Goal: Complete application form

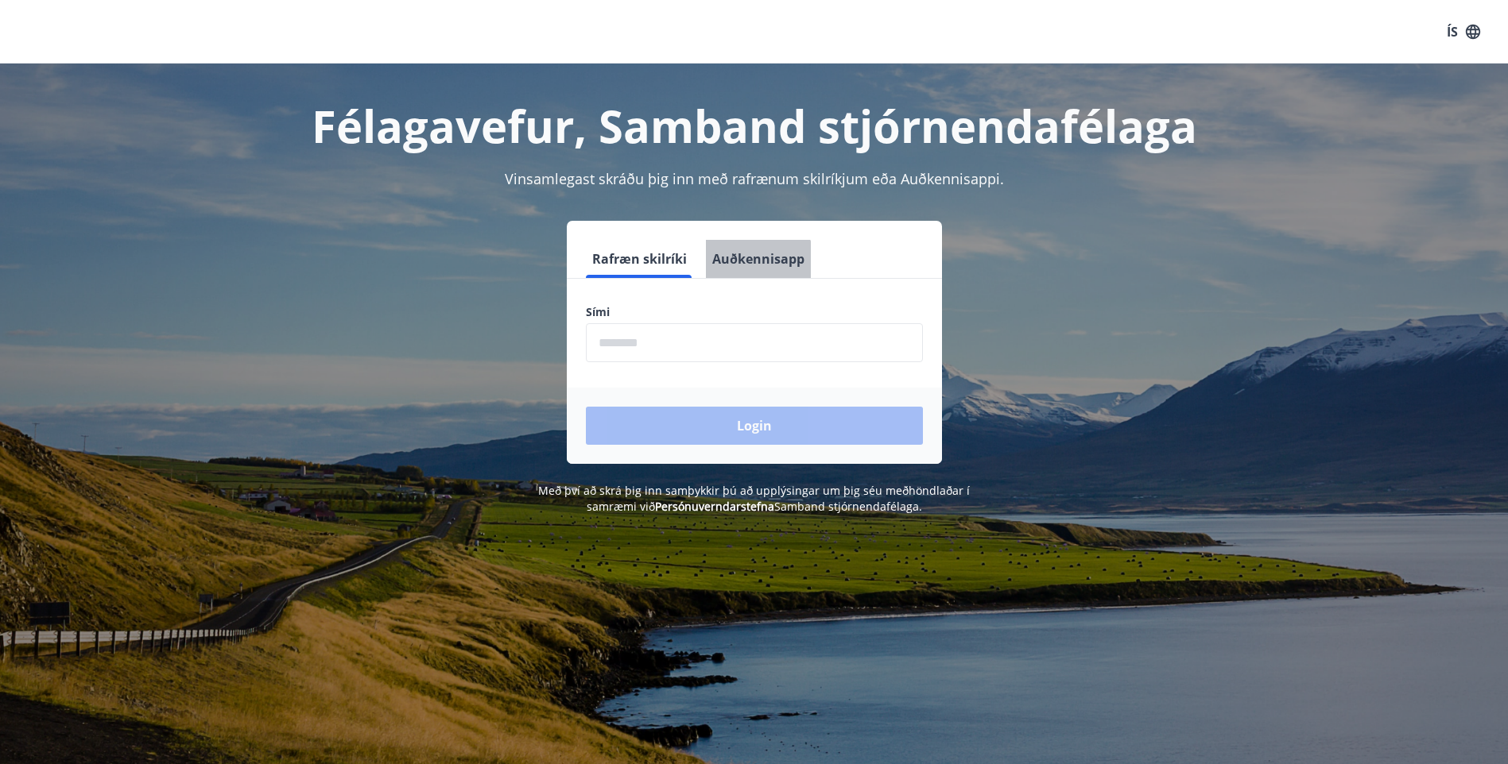
click at [756, 262] on button "Auðkennisapp" at bounding box center [758, 259] width 105 height 38
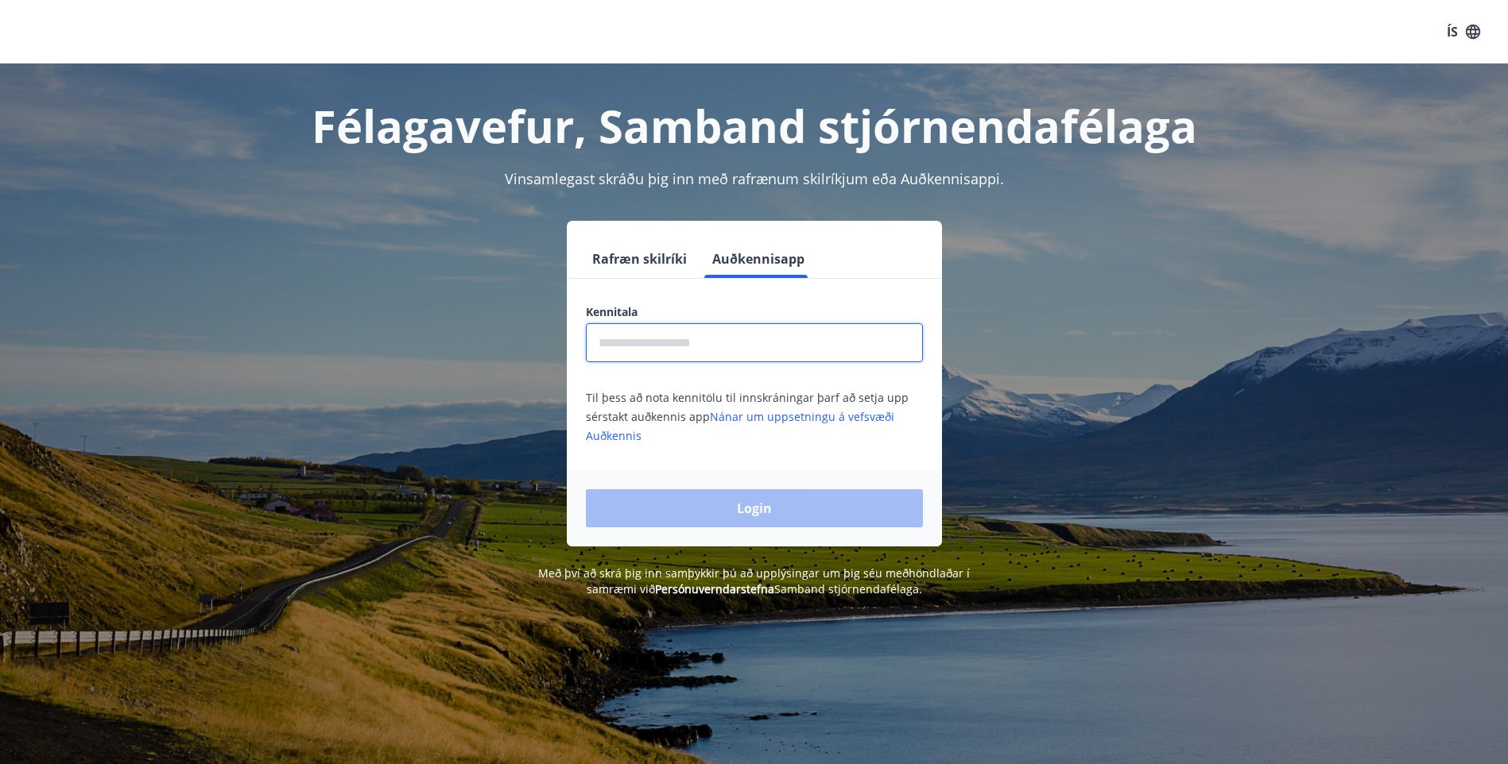
click at [703, 339] on input "text" at bounding box center [754, 342] width 337 height 39
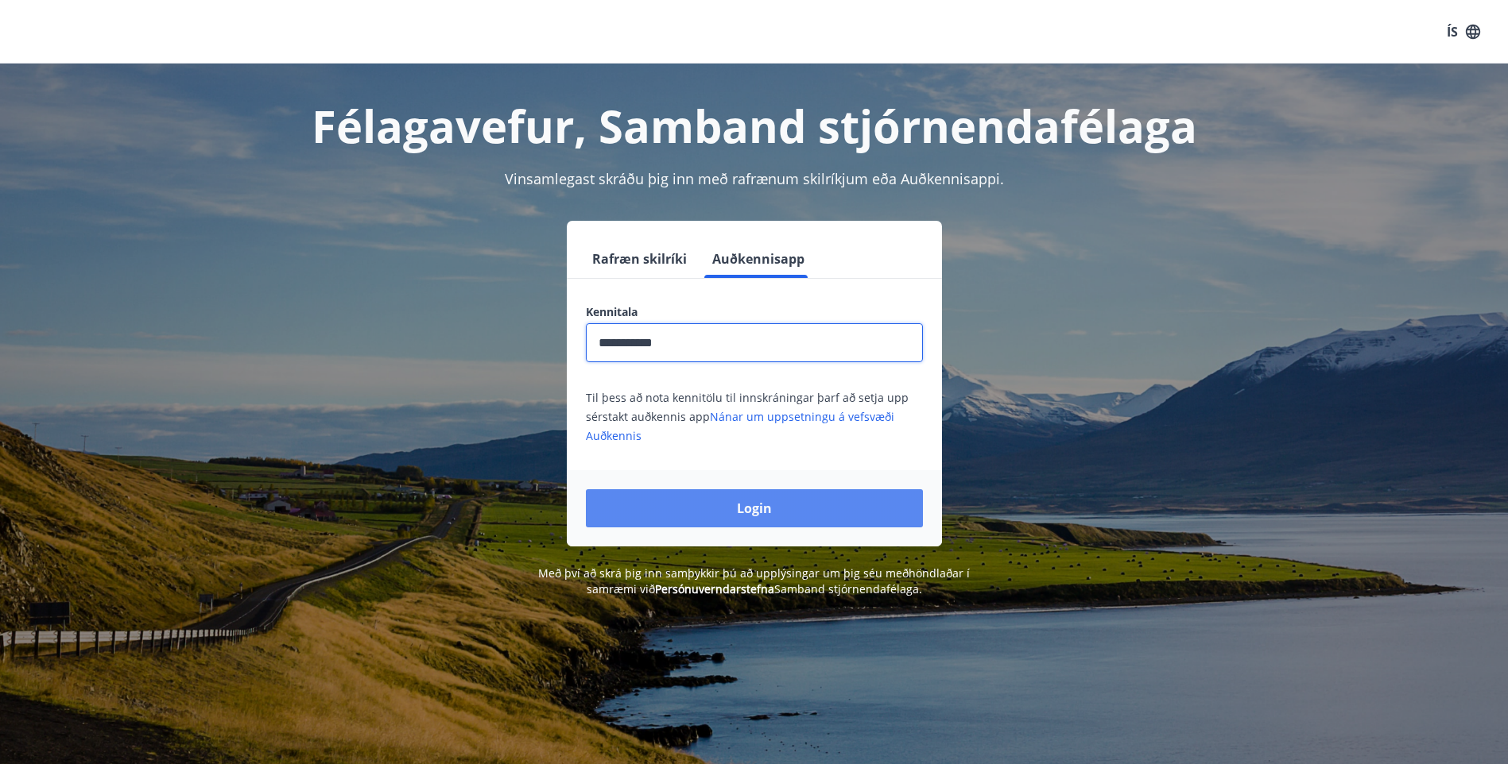
type input "**********"
click at [760, 501] on button "Login" at bounding box center [754, 509] width 337 height 38
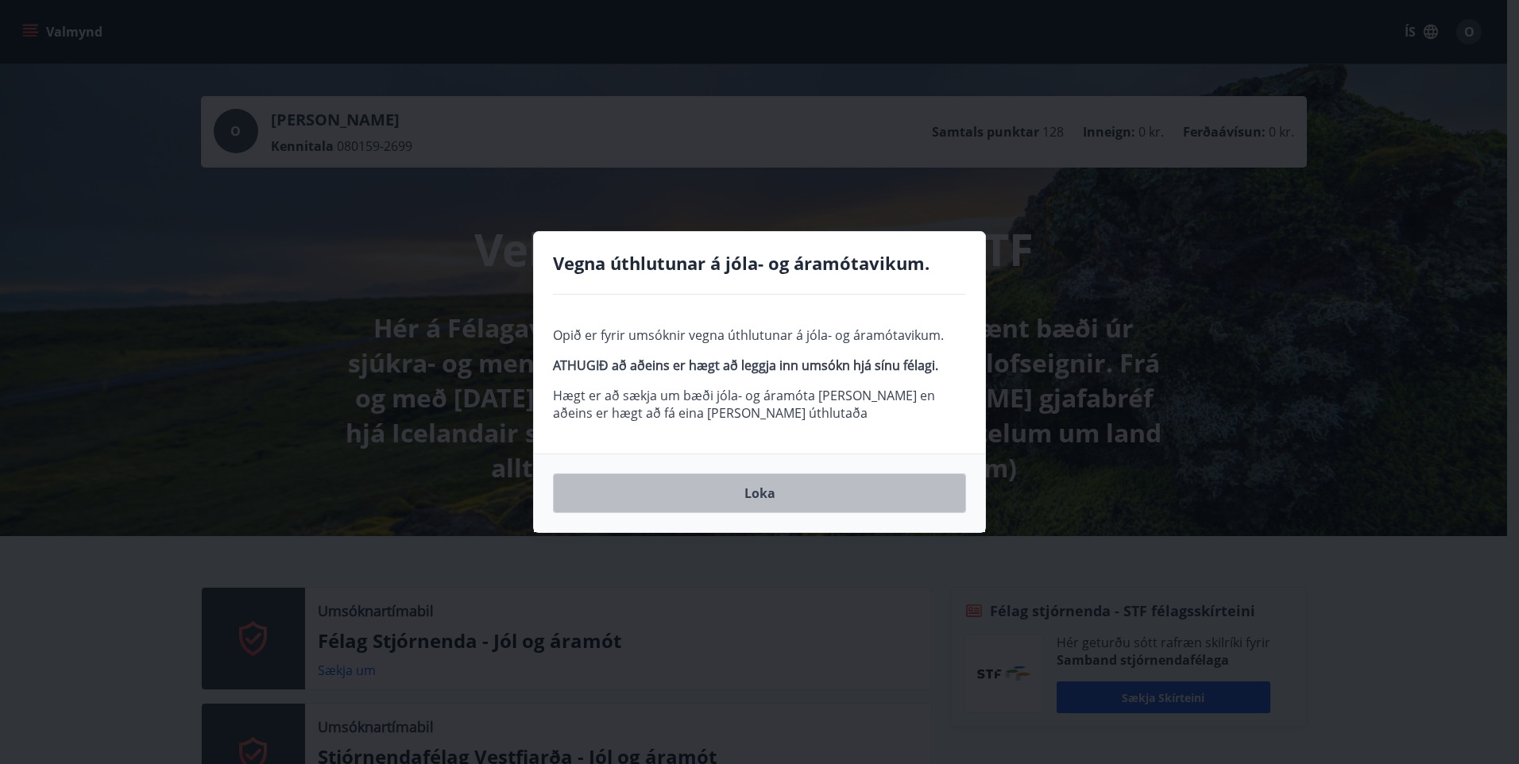
click at [769, 486] on button "Loka" at bounding box center [759, 494] width 413 height 40
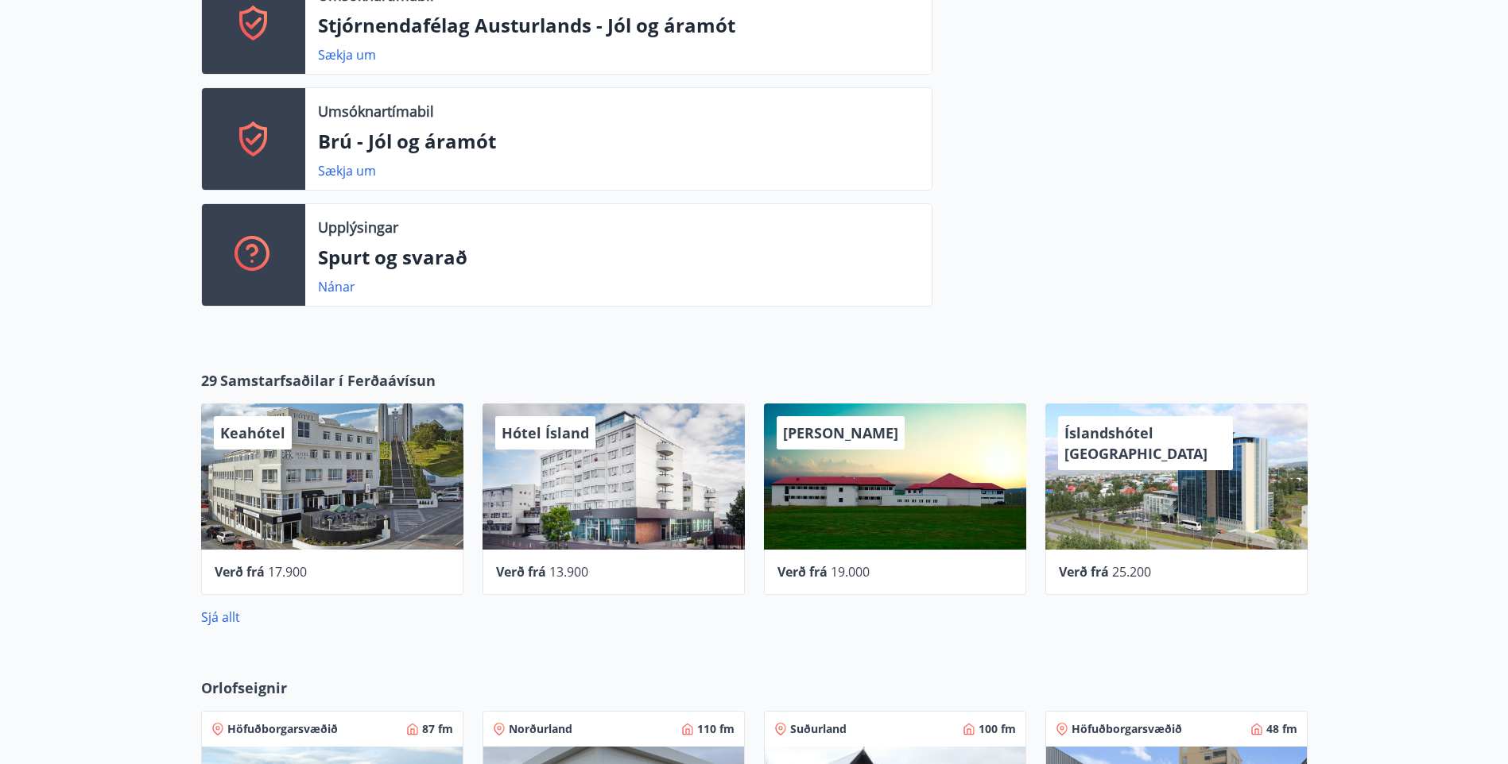
scroll to position [1061, 0]
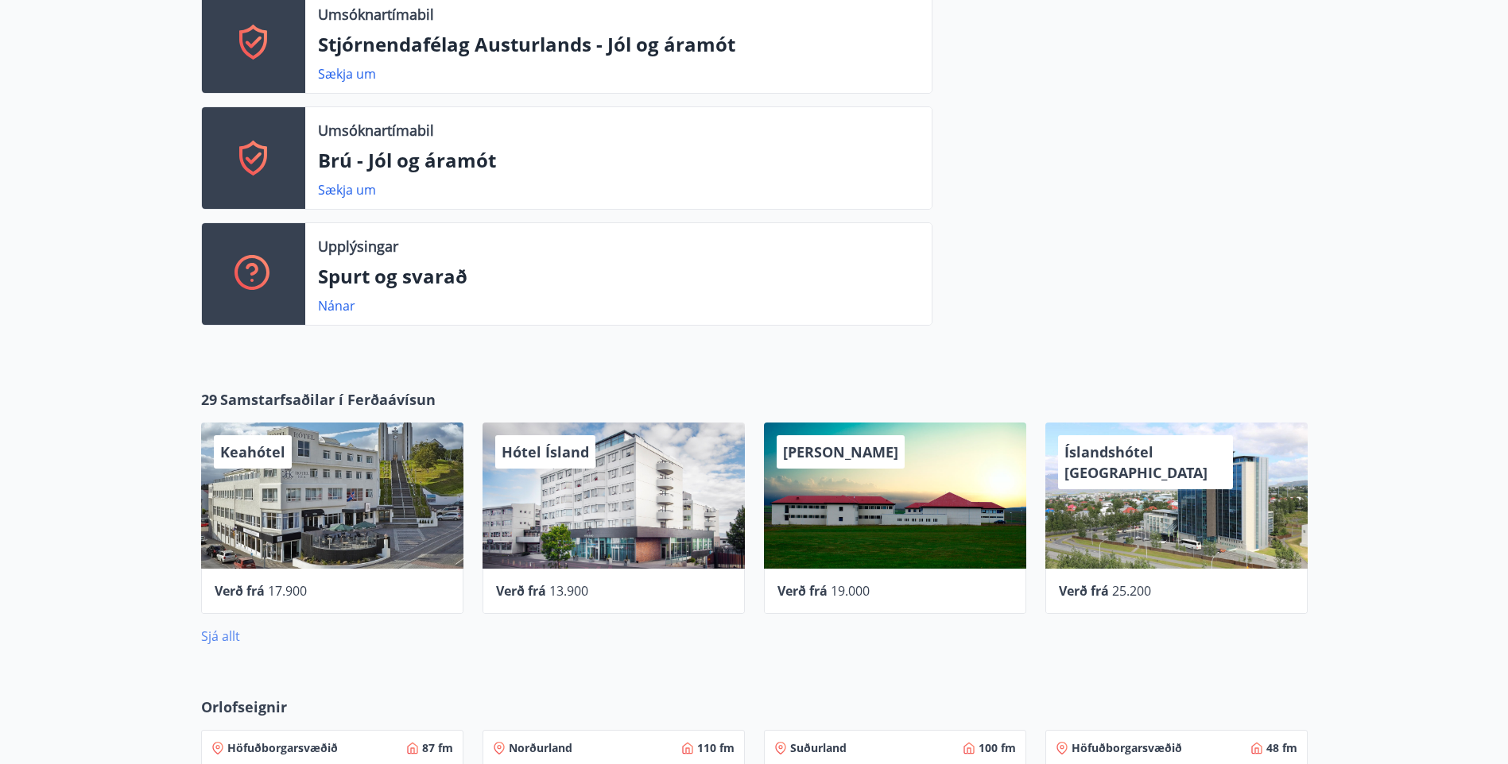
click at [238, 639] on link "Sjá allt" at bounding box center [220, 636] width 39 height 17
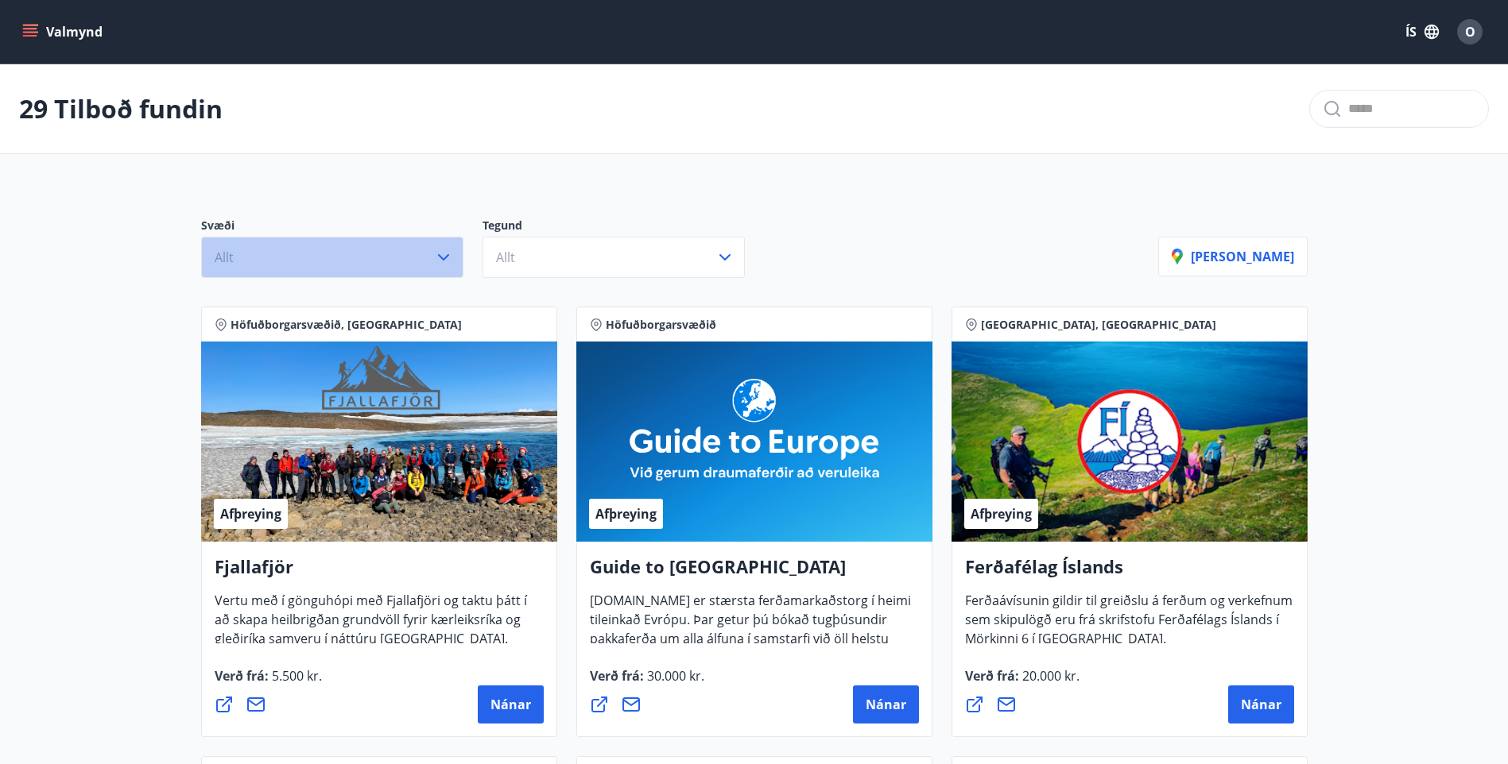
click at [443, 260] on icon "button" at bounding box center [443, 257] width 11 height 6
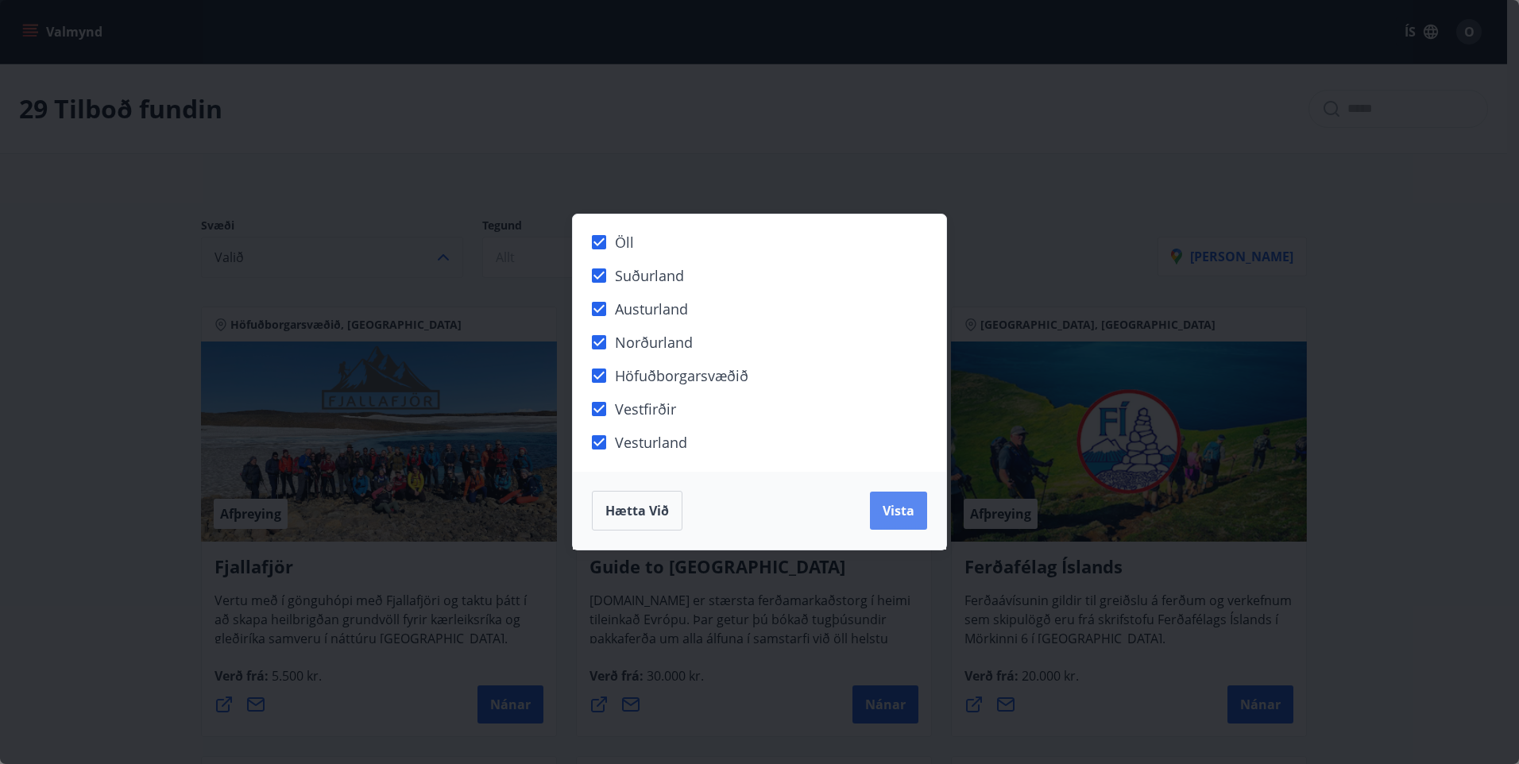
click at [878, 512] on button "Vista" at bounding box center [898, 511] width 57 height 38
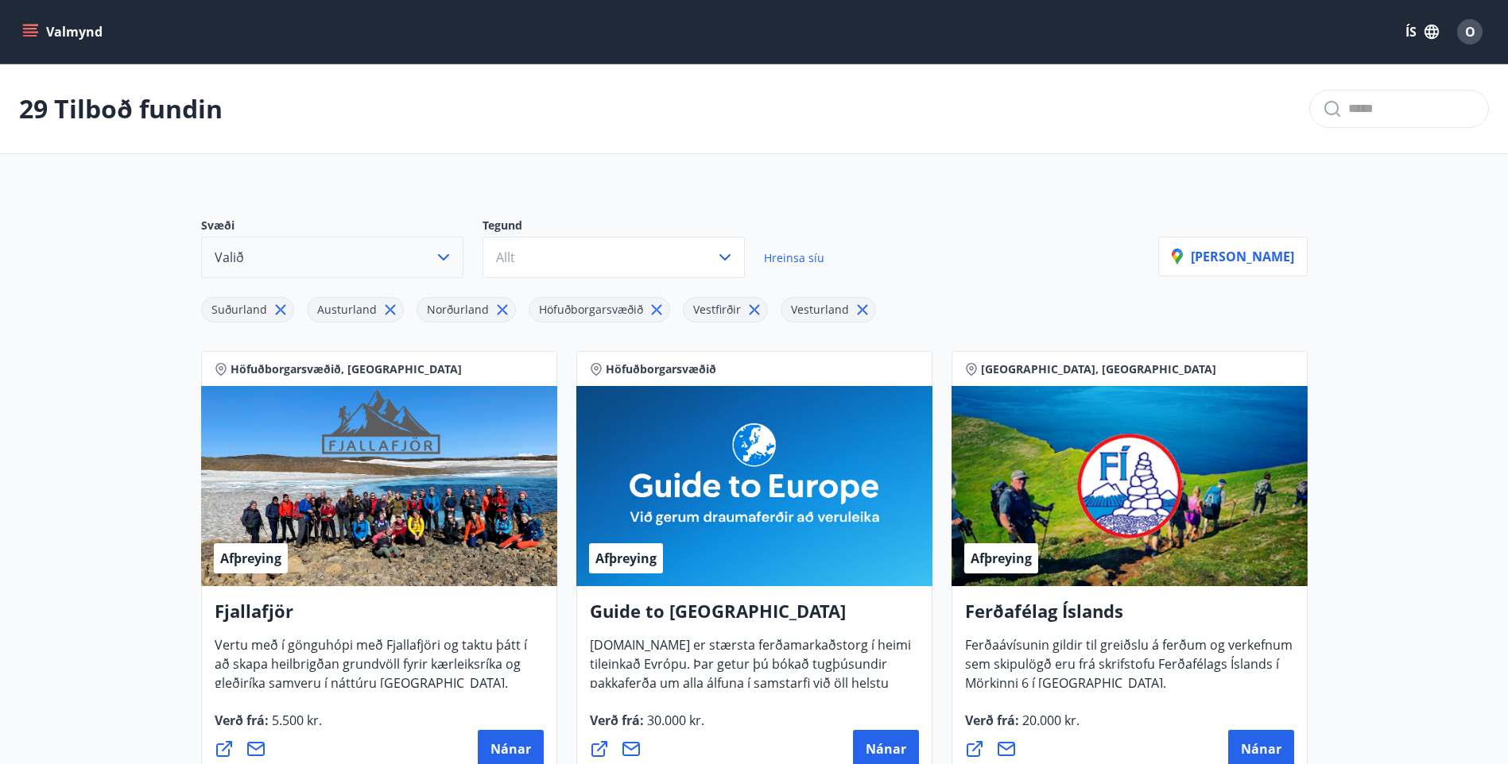
click at [396, 262] on button "Valið" at bounding box center [332, 257] width 262 height 41
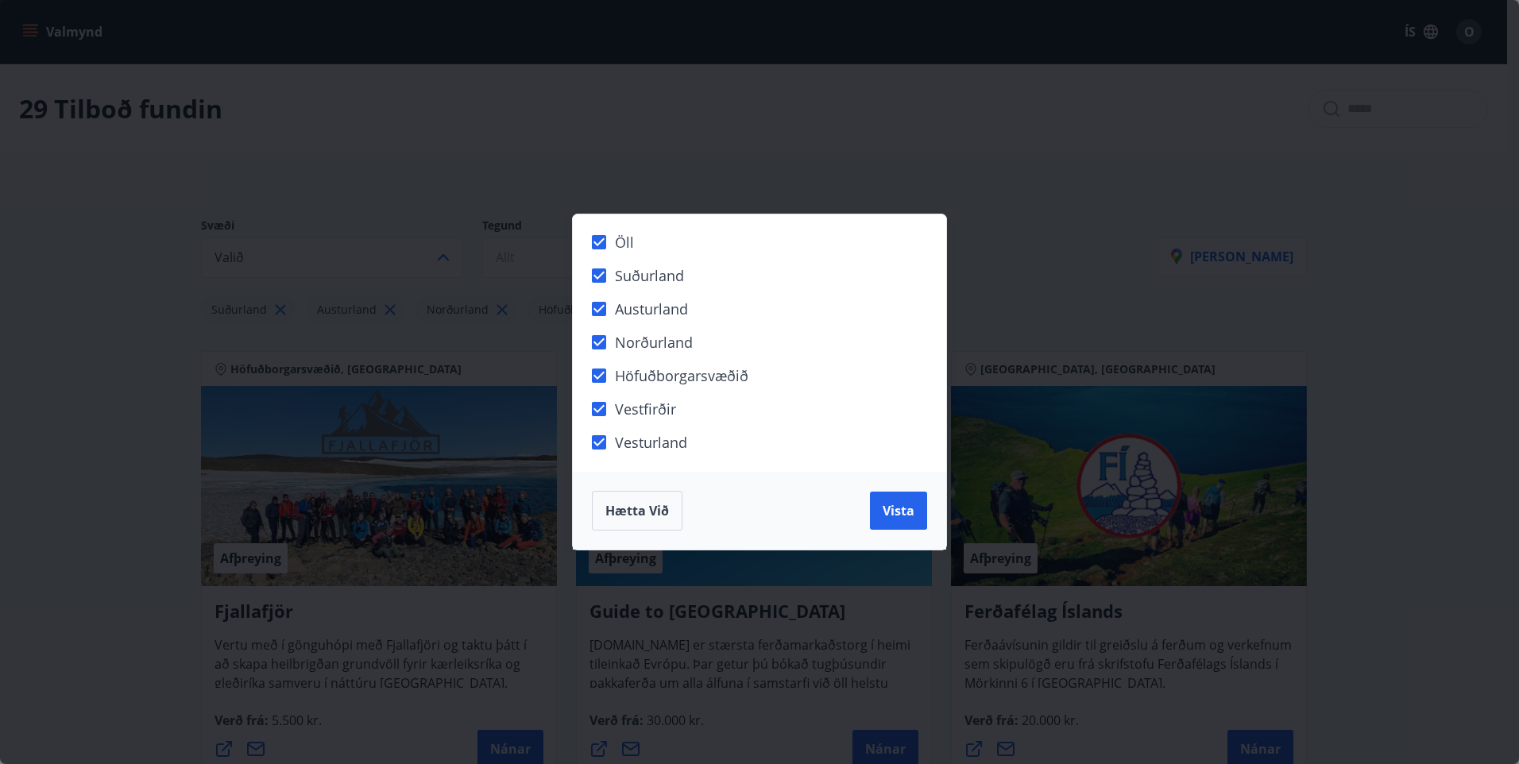
click at [466, 267] on div "Öll Suðurland [GEOGRAPHIC_DATA] Norðurland Höfuðborgarsvæðið [GEOGRAPHIC_DATA] …" at bounding box center [759, 382] width 1519 height 764
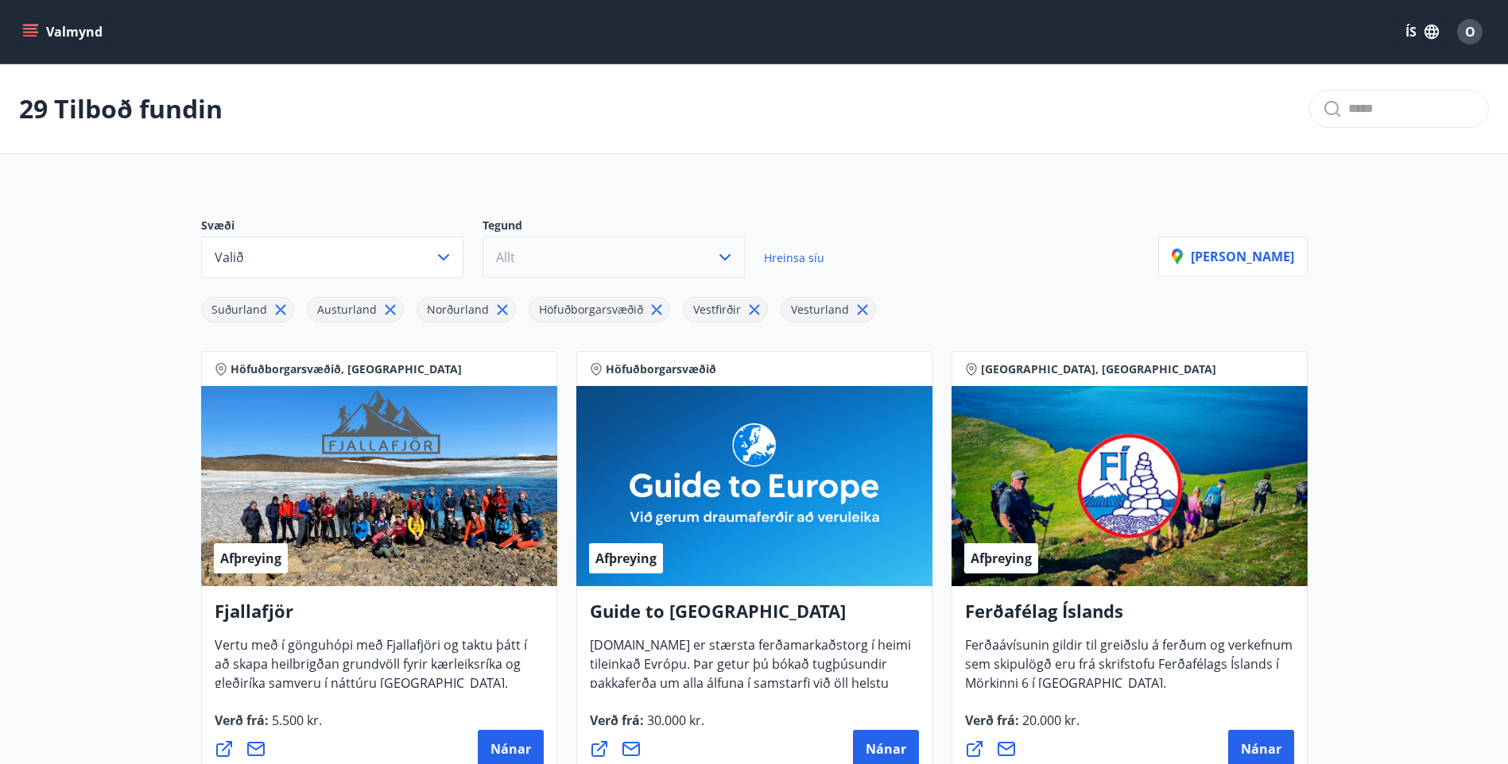
click at [557, 249] on button "Allt" at bounding box center [613, 257] width 262 height 41
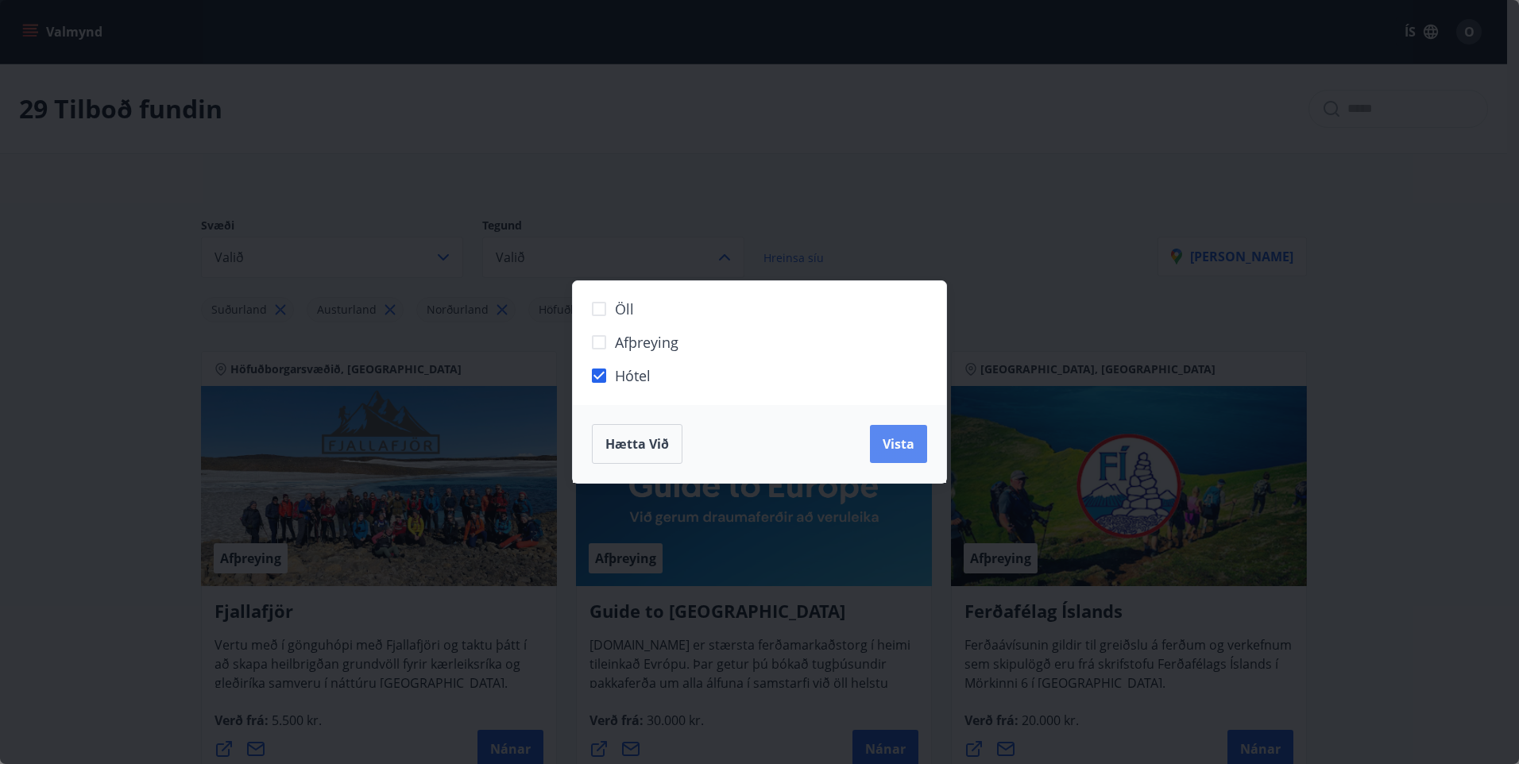
click at [890, 443] on span "Vista" at bounding box center [899, 443] width 32 height 17
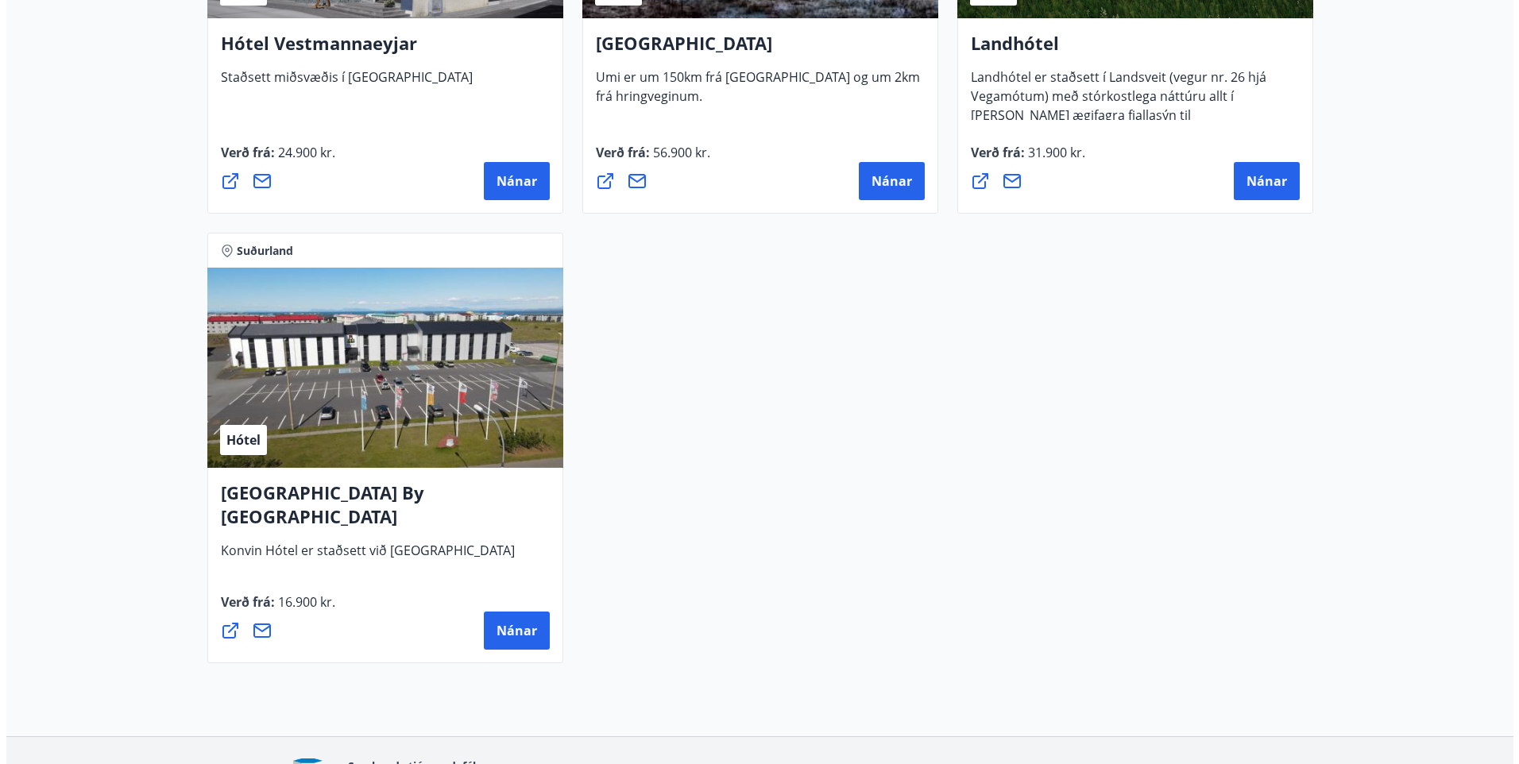
scroll to position [3735, 0]
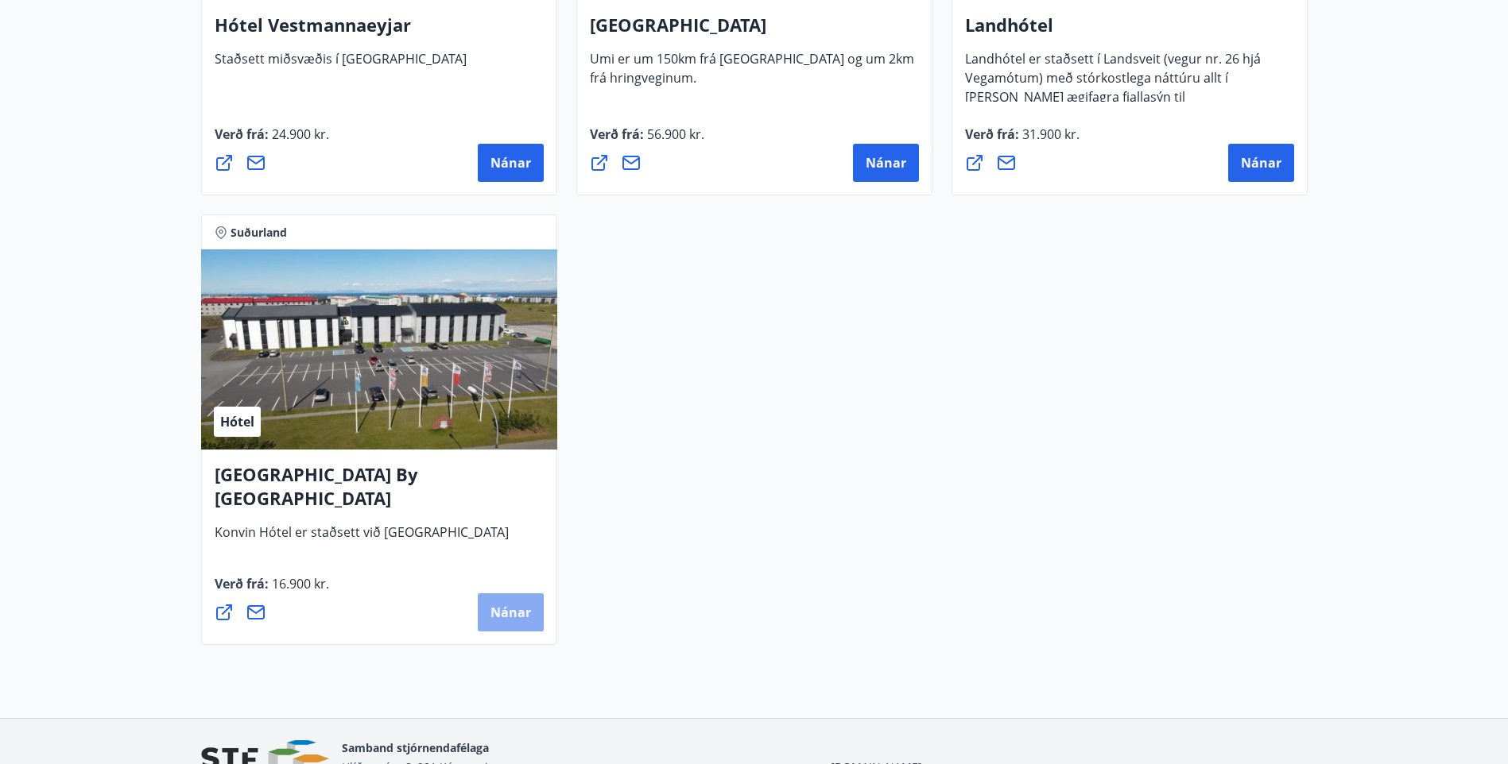
click at [494, 607] on span "Nánar" at bounding box center [510, 612] width 41 height 17
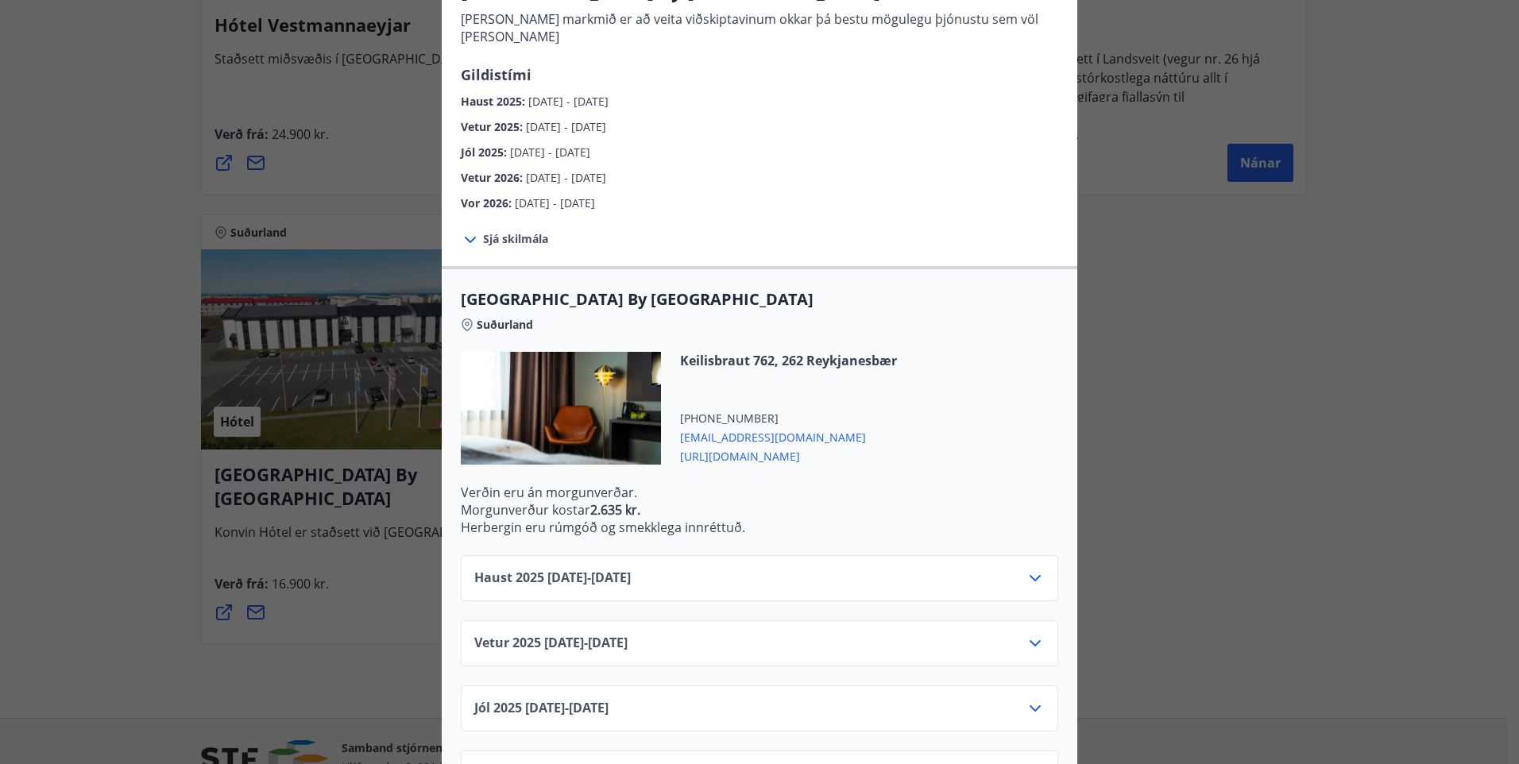
scroll to position [238, 0]
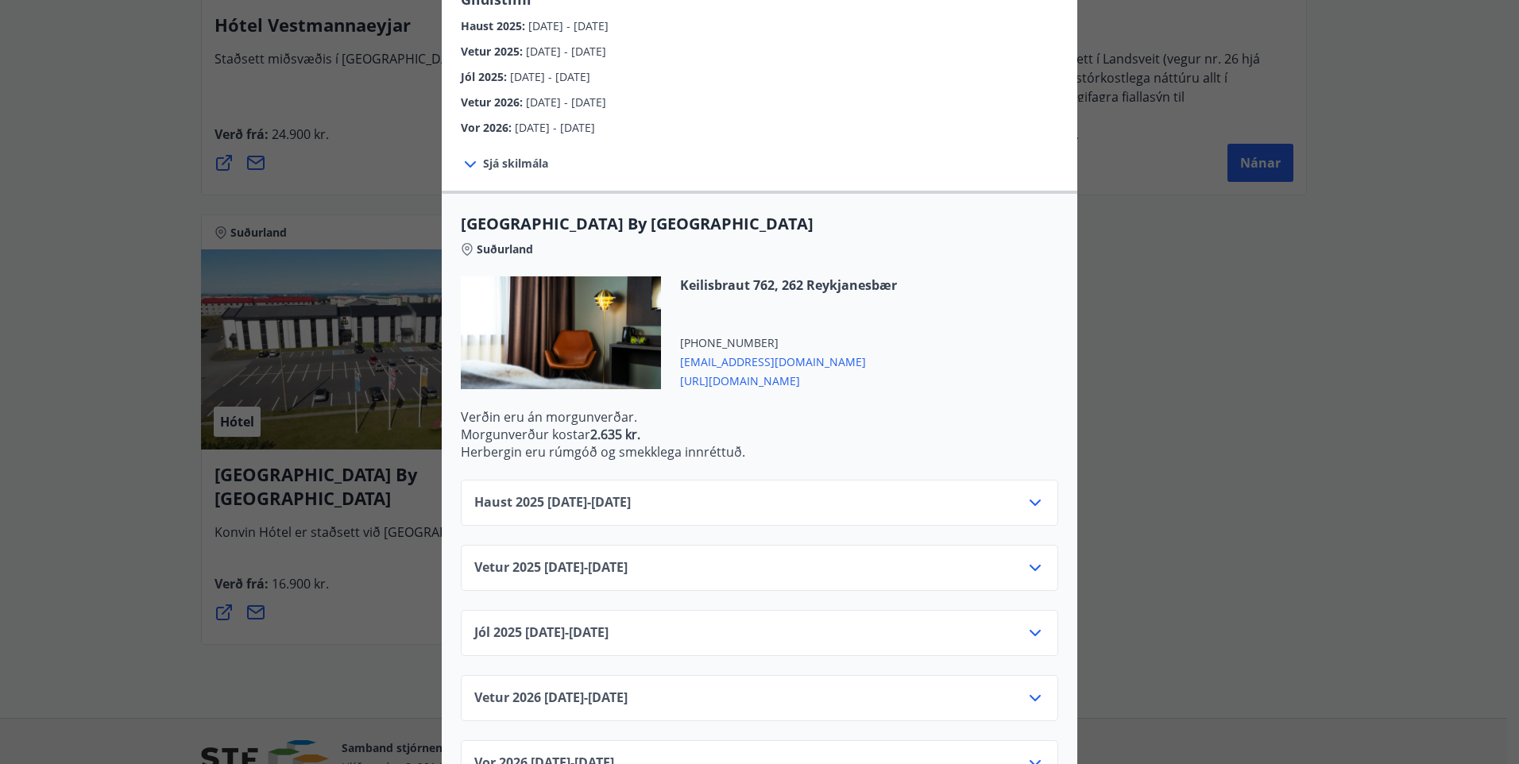
click at [1026, 494] on icon at bounding box center [1035, 503] width 19 height 19
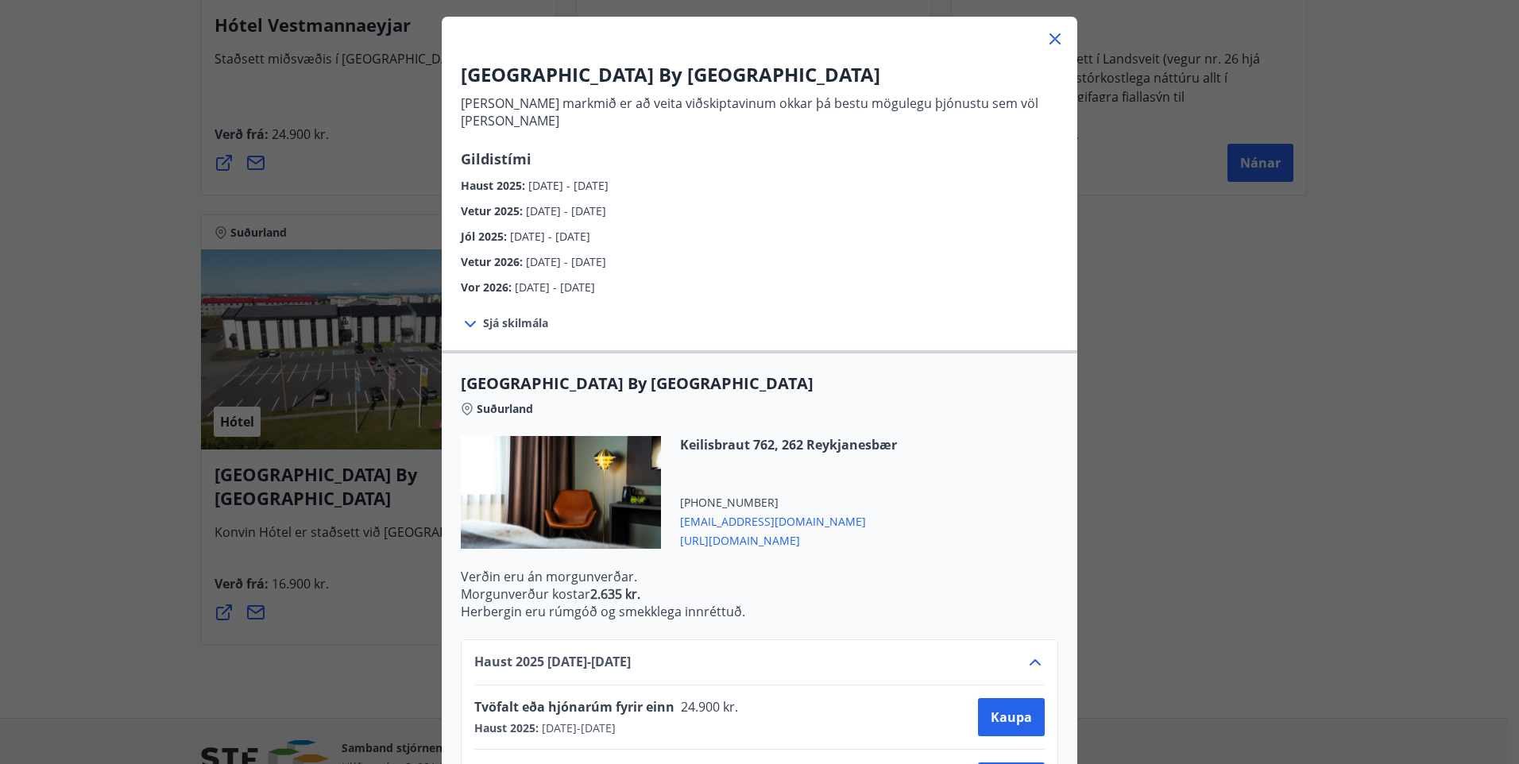
scroll to position [55, 0]
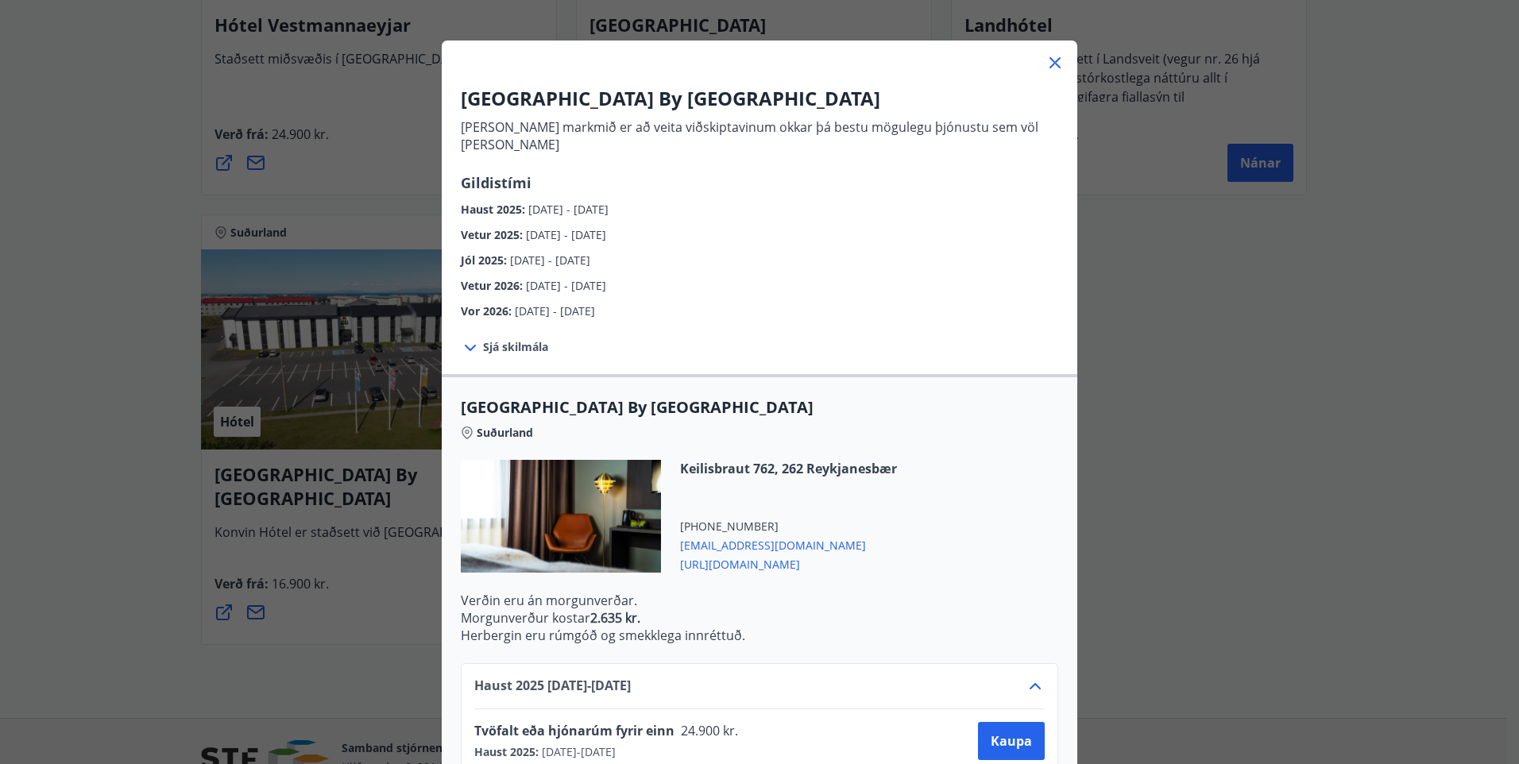
click at [467, 339] on icon at bounding box center [470, 348] width 19 height 19
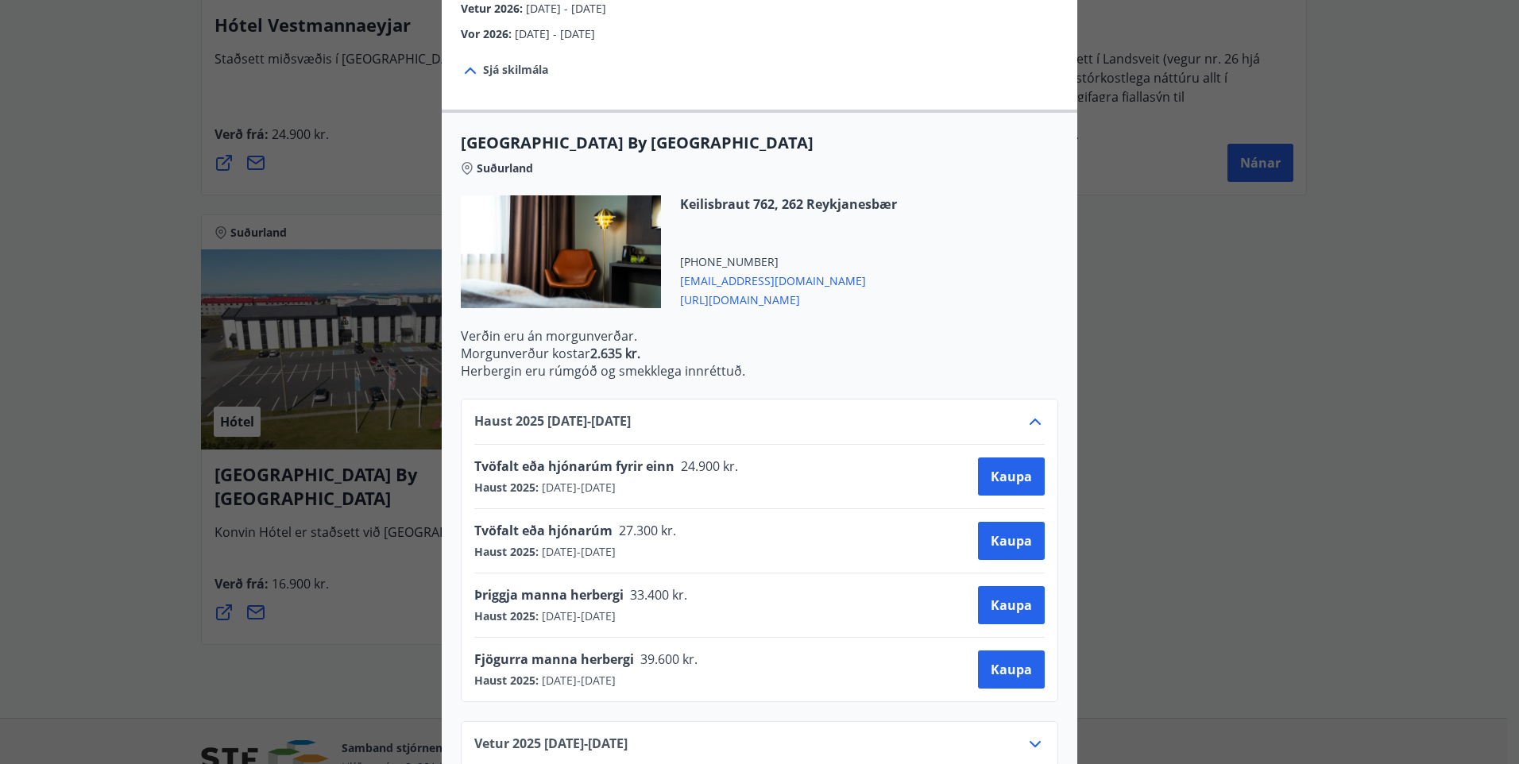
scroll to position [306, 0]
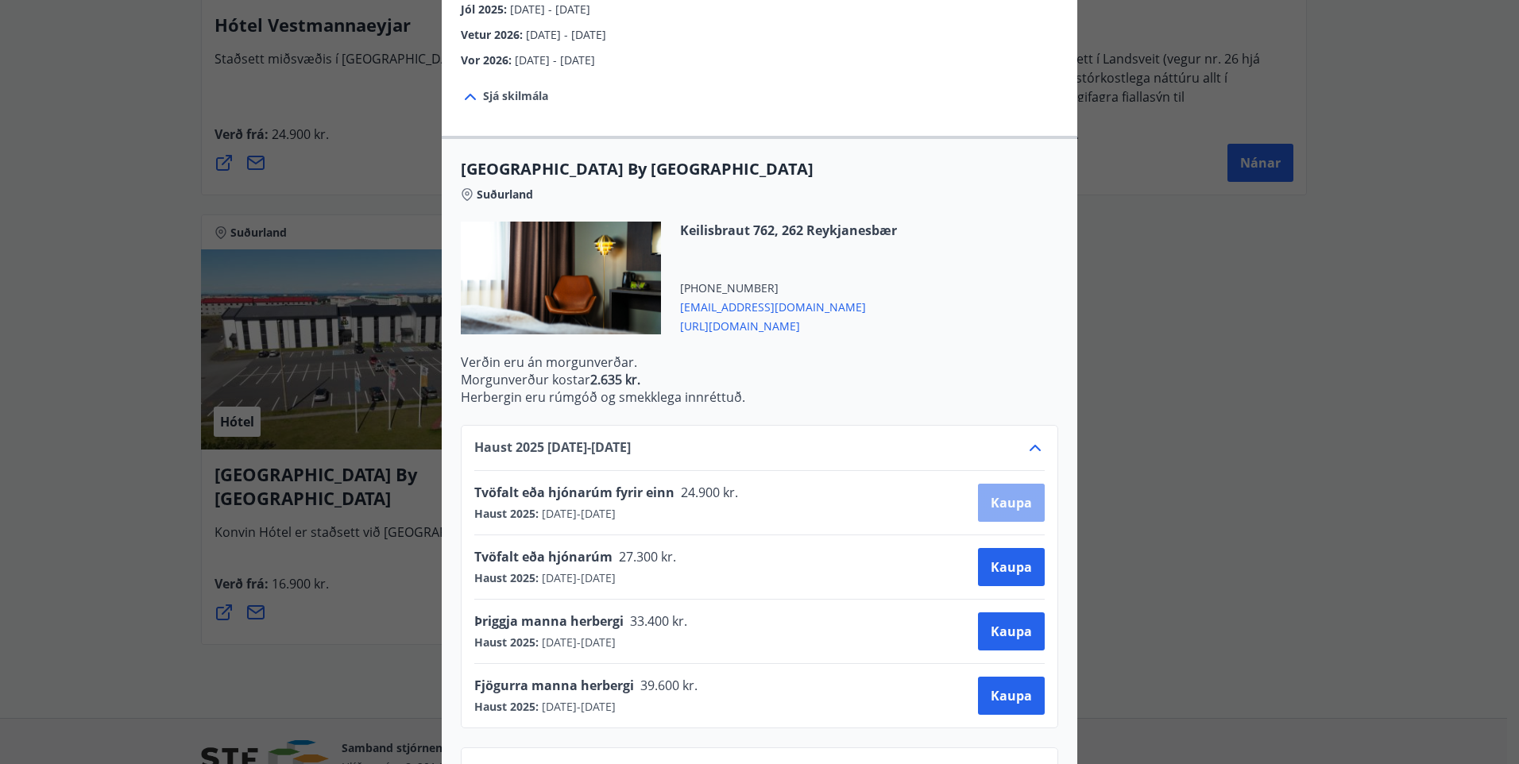
click at [1003, 494] on span "Kaupa" at bounding box center [1011, 502] width 41 height 17
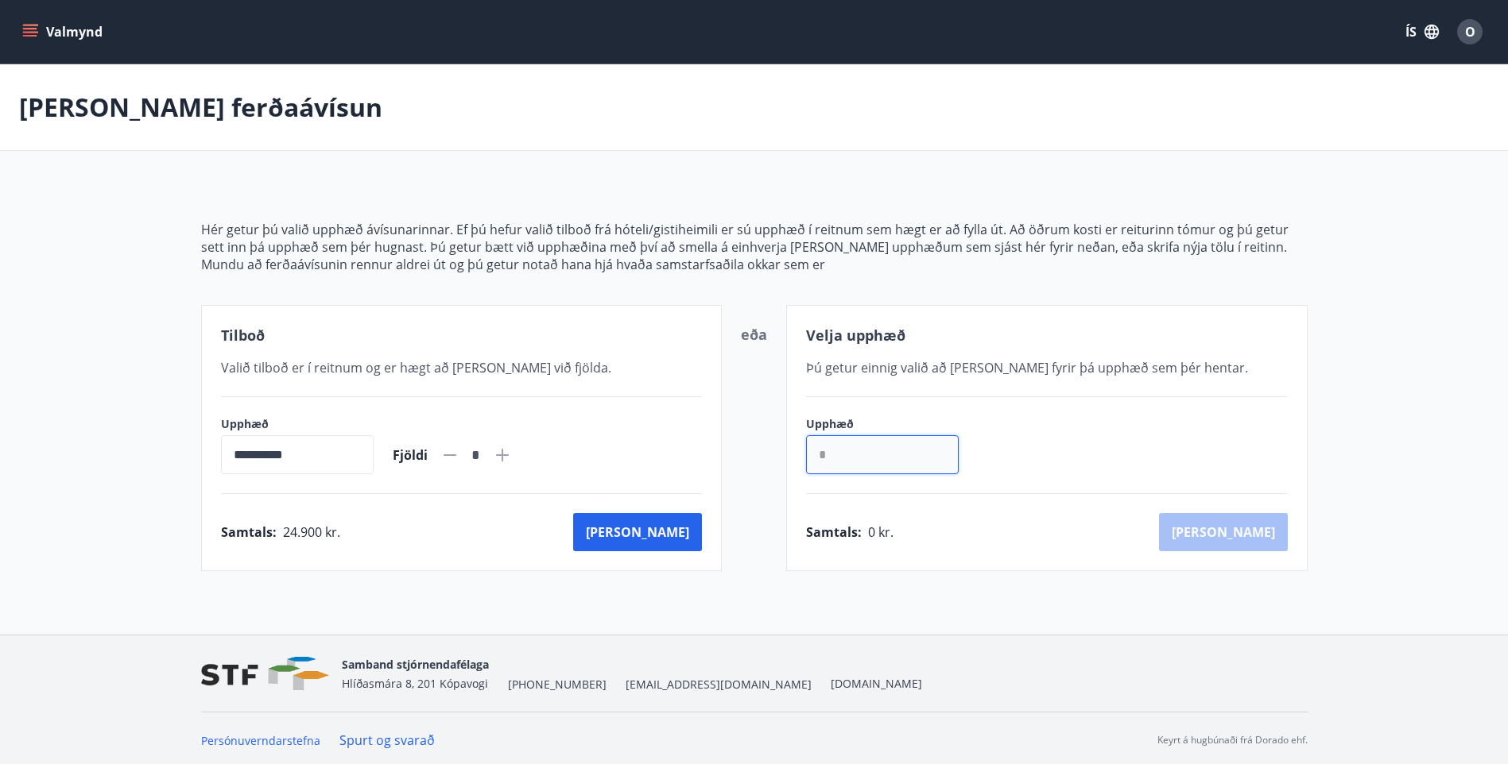
click at [877, 457] on input "*" at bounding box center [882, 454] width 153 height 39
drag, startPoint x: 832, startPoint y: 457, endPoint x: 803, endPoint y: 458, distance: 29.4
click at [803, 458] on div "Velja upphæð Þú getur einnig valið að [PERSON_NAME] fyrir þá upphæð sem þér hen…" at bounding box center [1046, 438] width 521 height 266
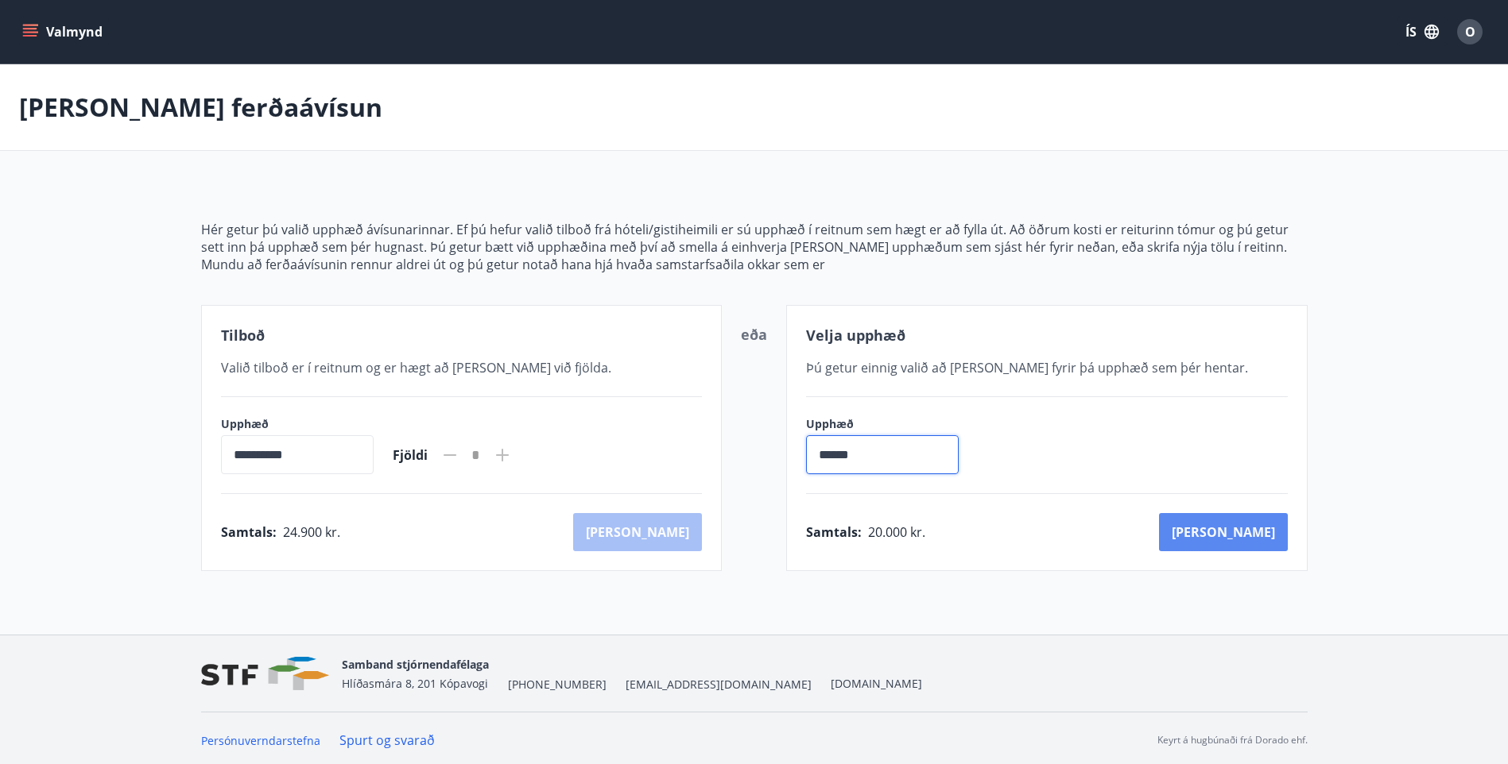
type input "******"
click at [1244, 520] on button "[PERSON_NAME]" at bounding box center [1223, 532] width 129 height 38
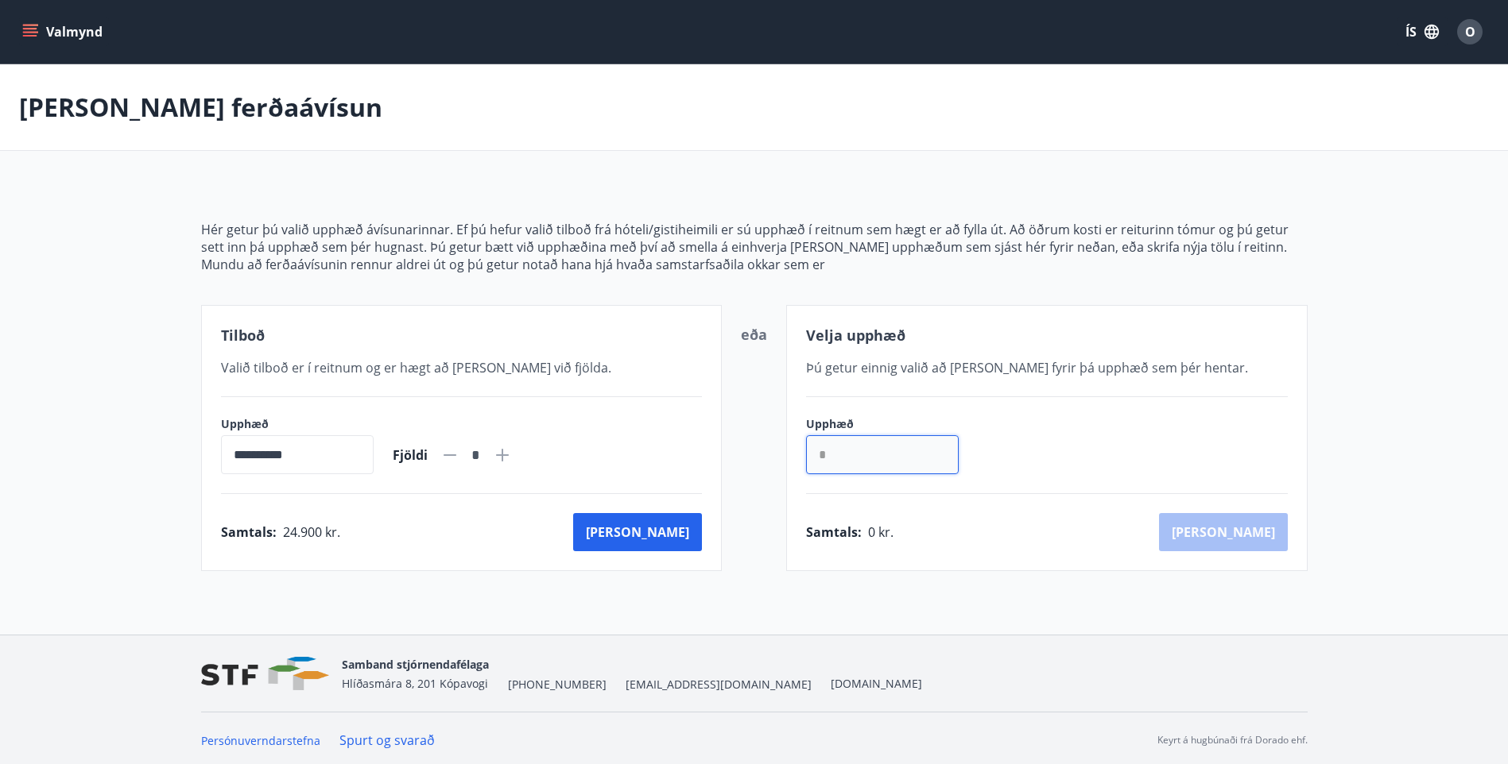
click at [933, 449] on input "*" at bounding box center [882, 454] width 153 height 39
click at [884, 455] on input "*" at bounding box center [882, 454] width 153 height 39
drag, startPoint x: 844, startPoint y: 450, endPoint x: 819, endPoint y: 459, distance: 26.1
click at [819, 459] on input "*" at bounding box center [882, 454] width 153 height 39
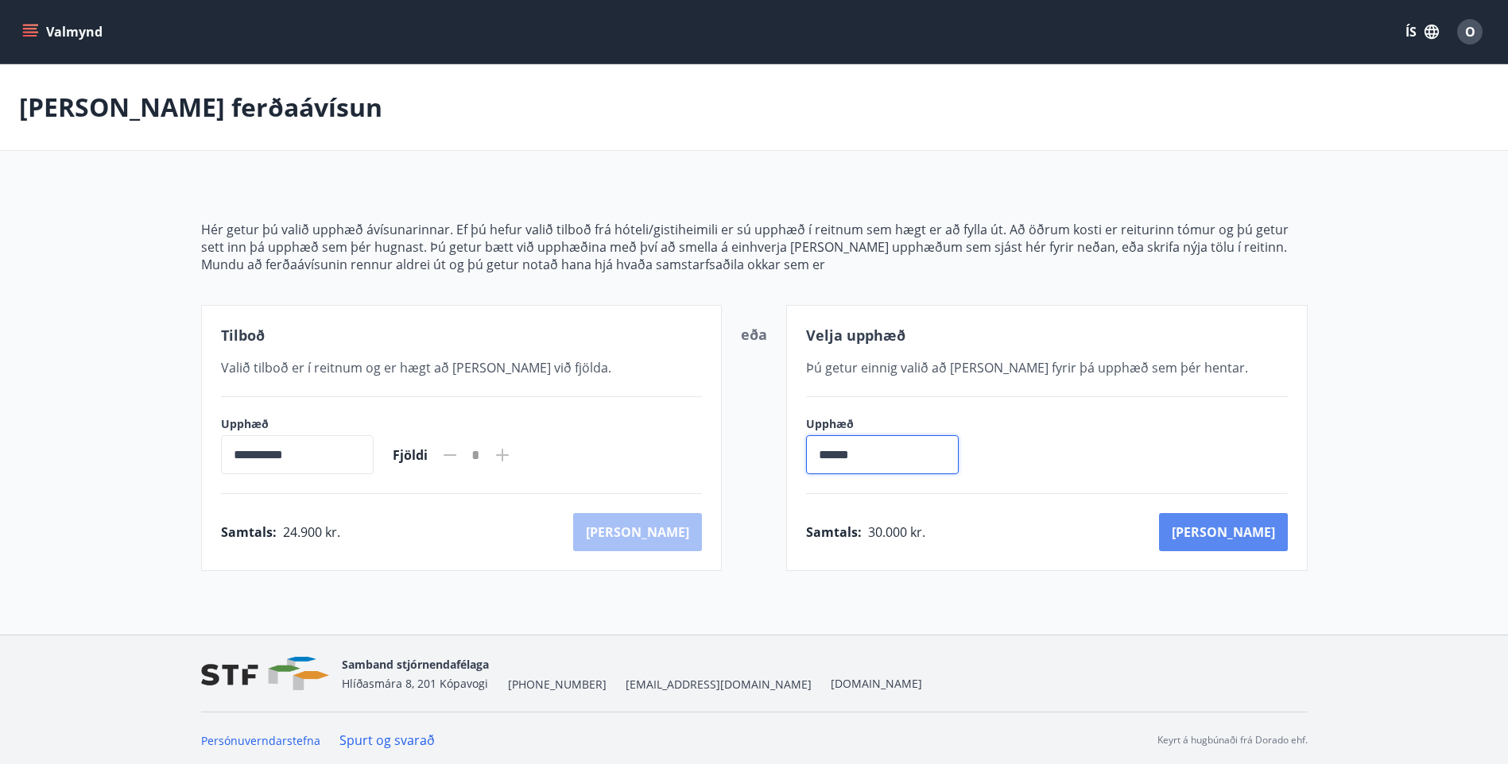
type input "******"
click at [1275, 531] on button "[PERSON_NAME]" at bounding box center [1223, 532] width 129 height 38
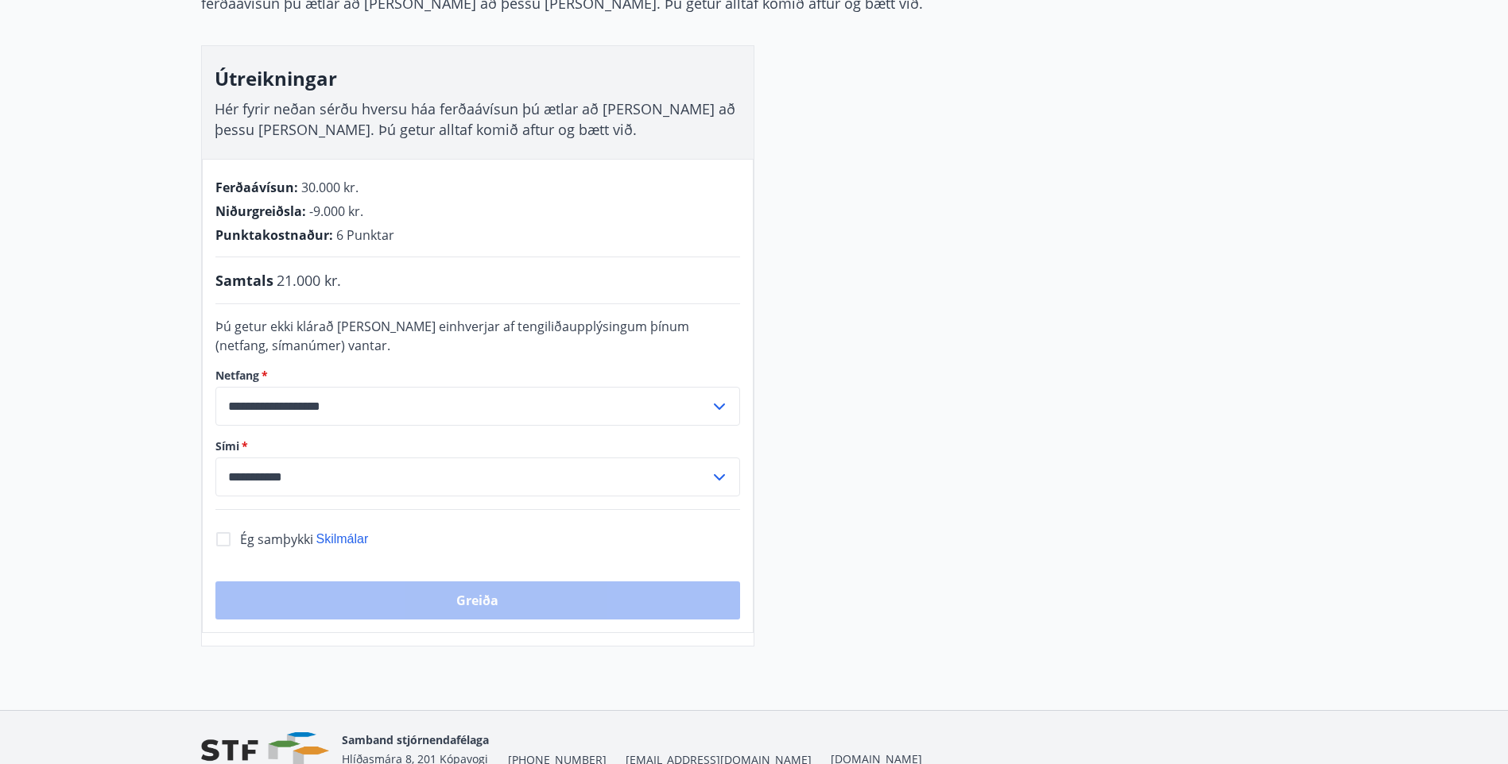
scroll to position [131, 0]
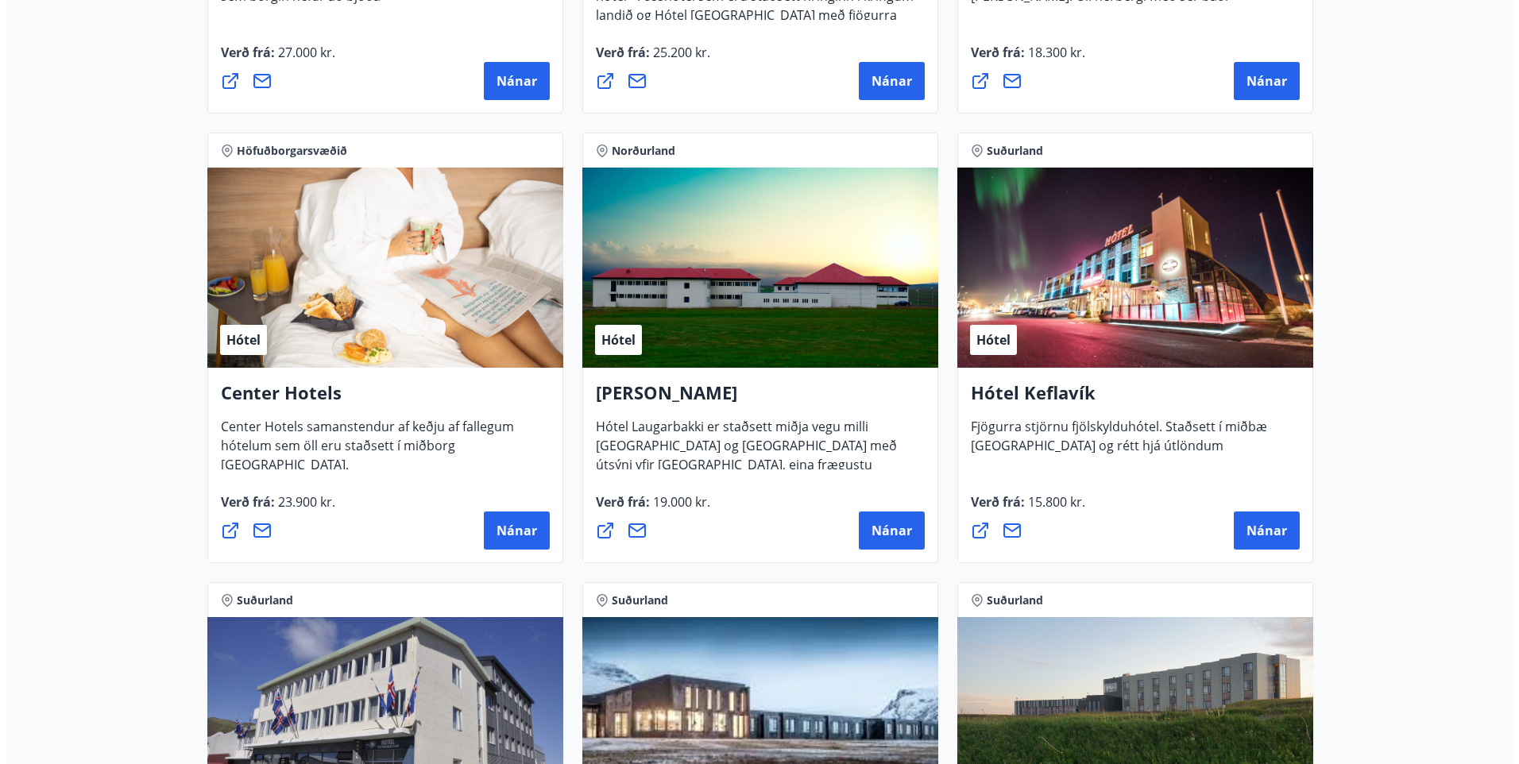
scroll to position [3102, 0]
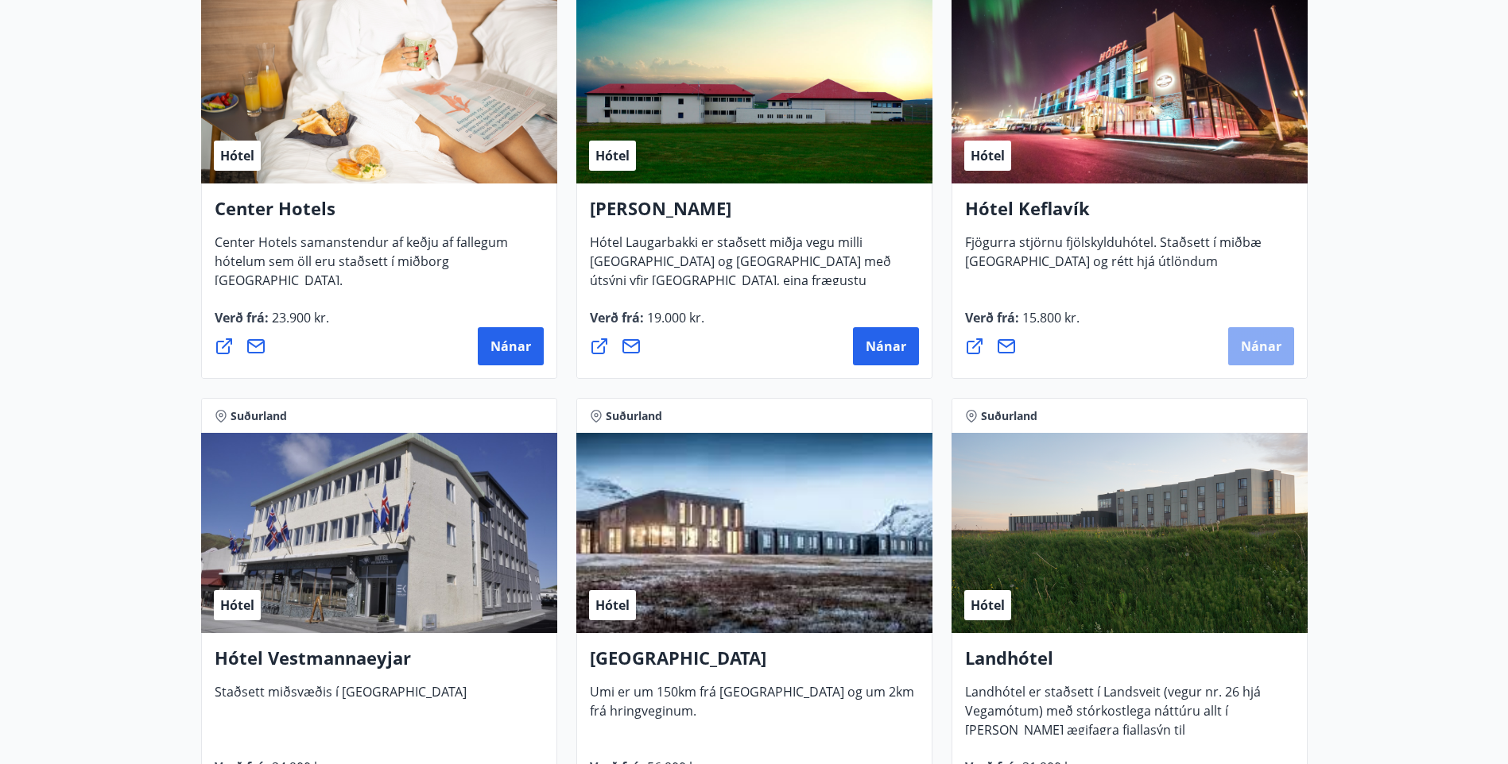
click at [1257, 344] on span "Nánar" at bounding box center [1261, 346] width 41 height 17
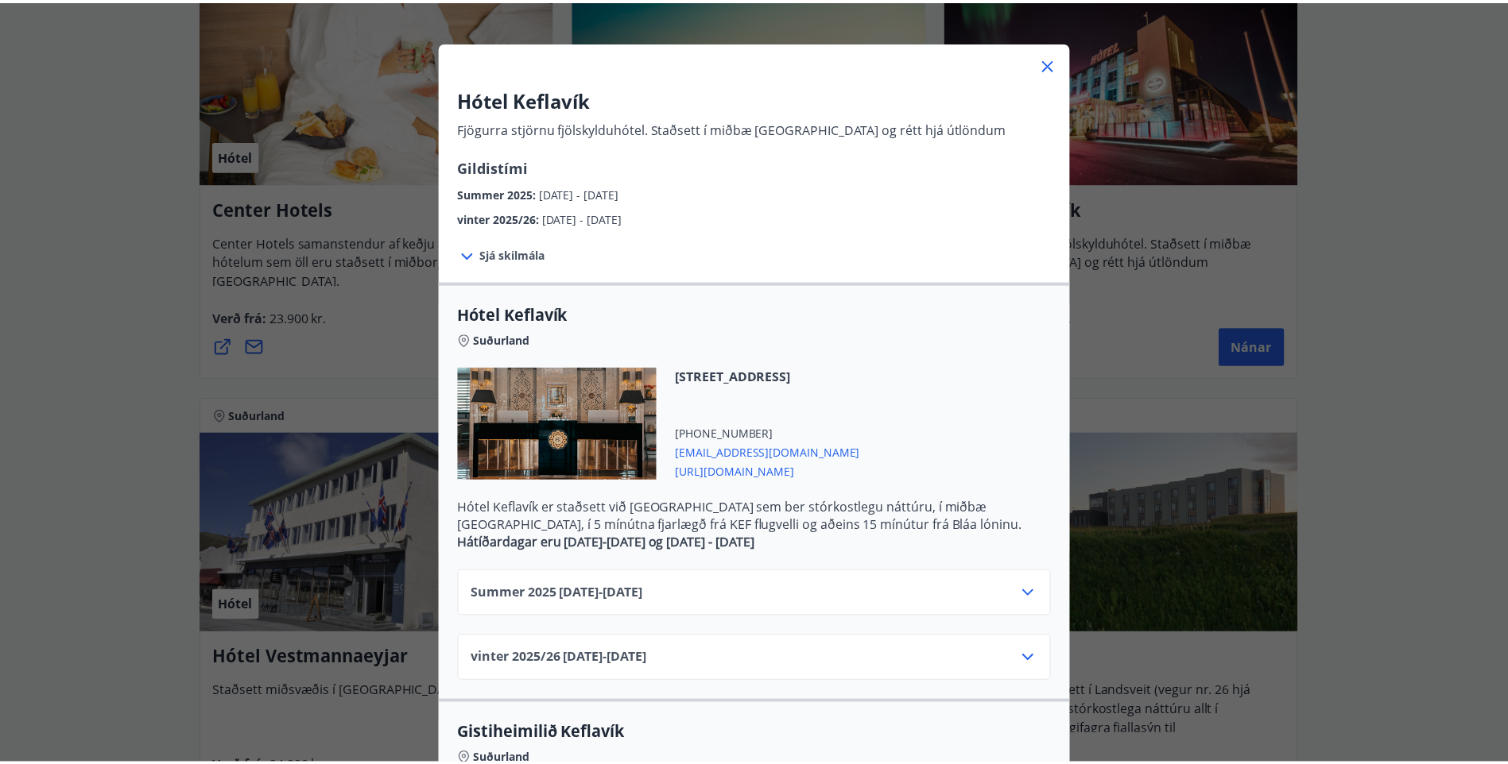
scroll to position [41, 0]
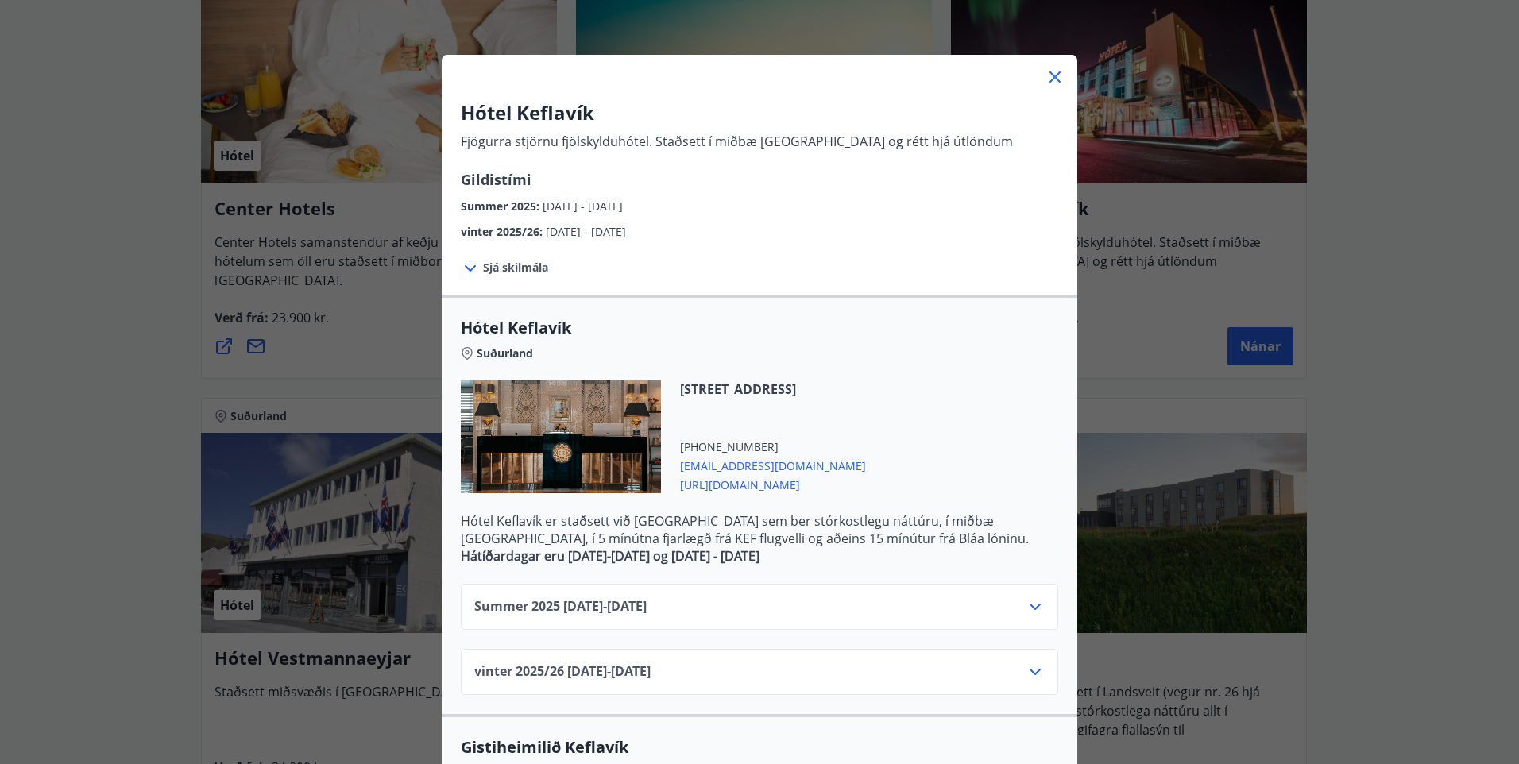
click at [483, 265] on span "Sjá skilmála" at bounding box center [515, 268] width 65 height 16
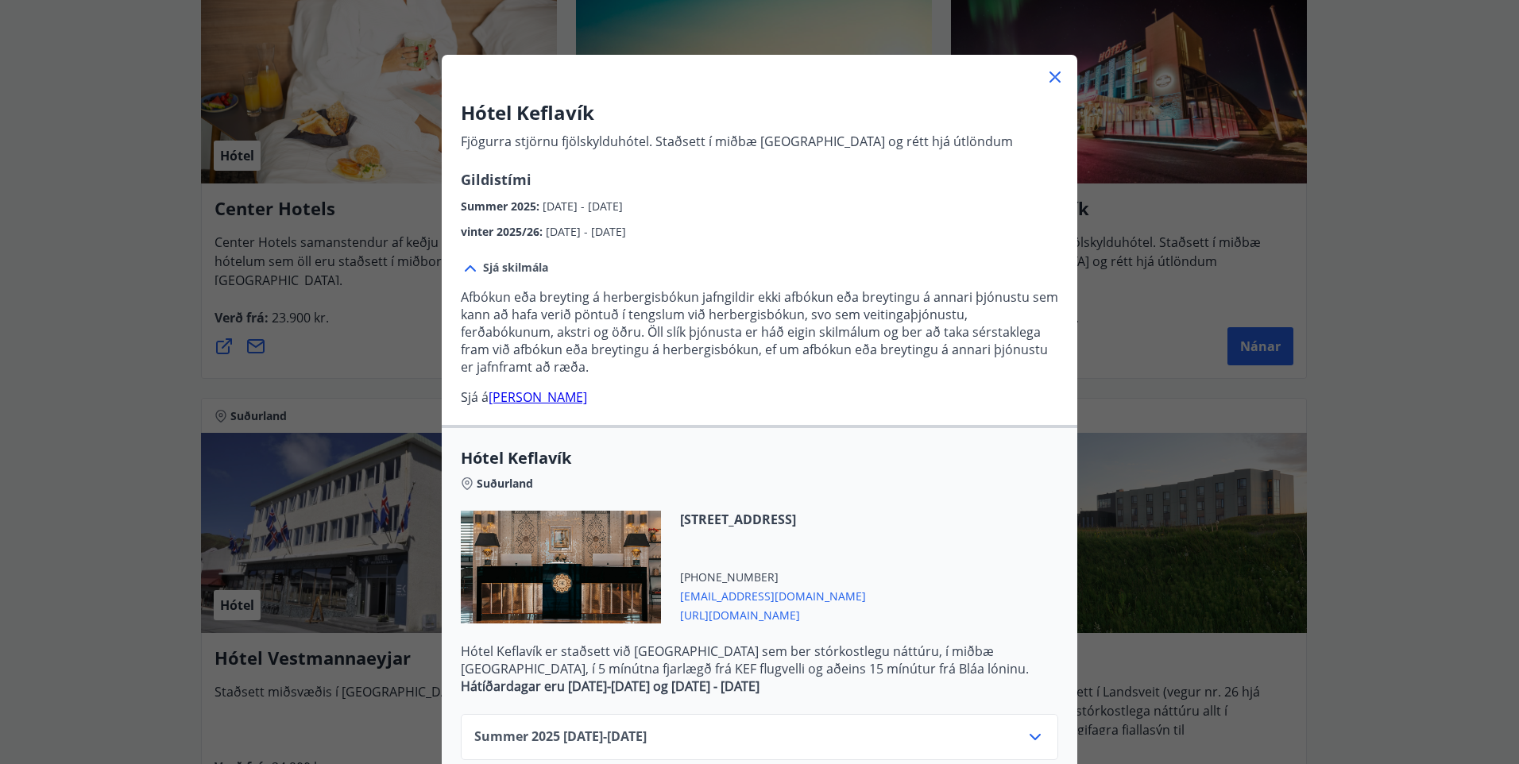
click at [559, 393] on link "[PERSON_NAME]" at bounding box center [538, 397] width 99 height 17
click at [1046, 73] on icon at bounding box center [1055, 77] width 19 height 19
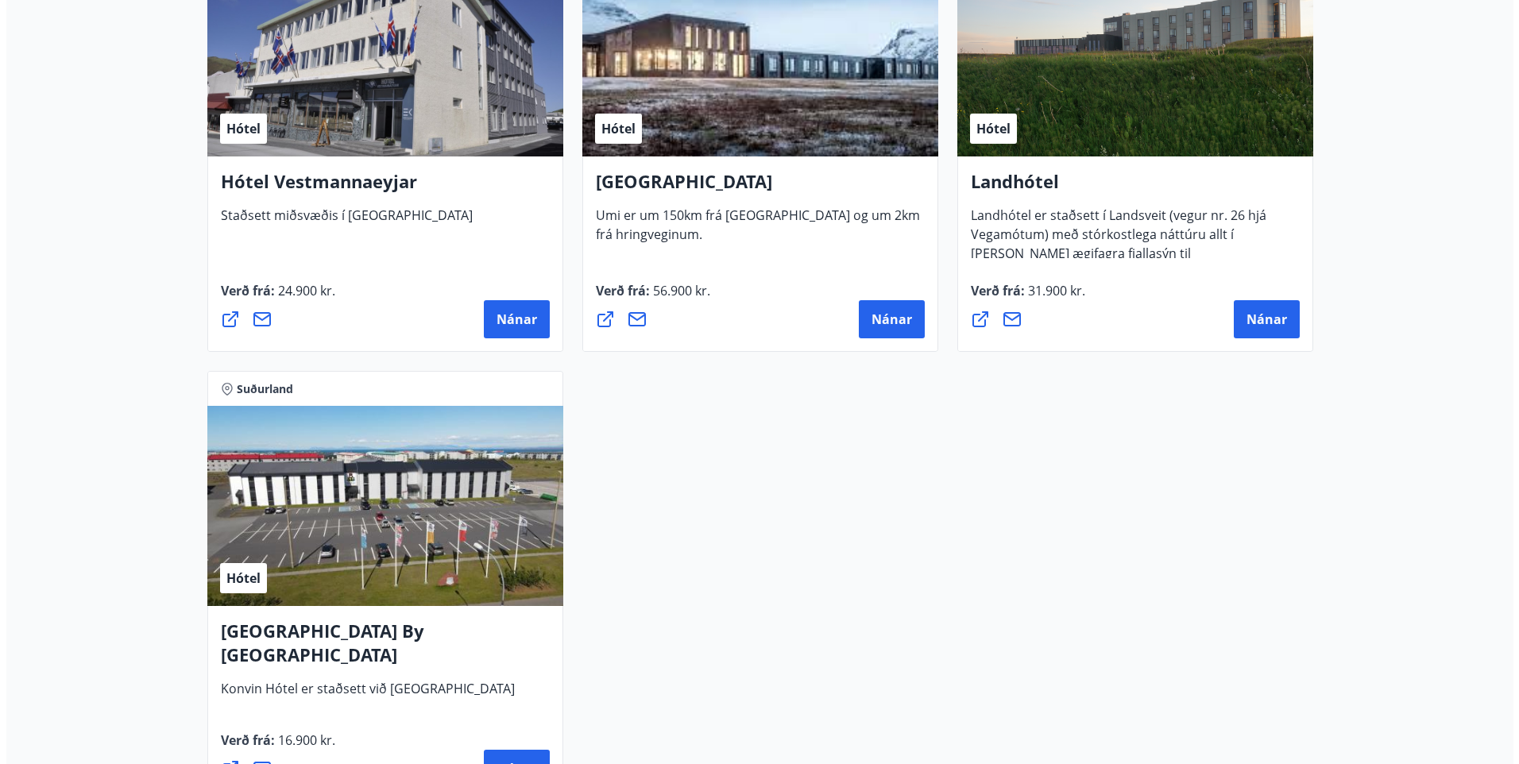
scroll to position [3658, 0]
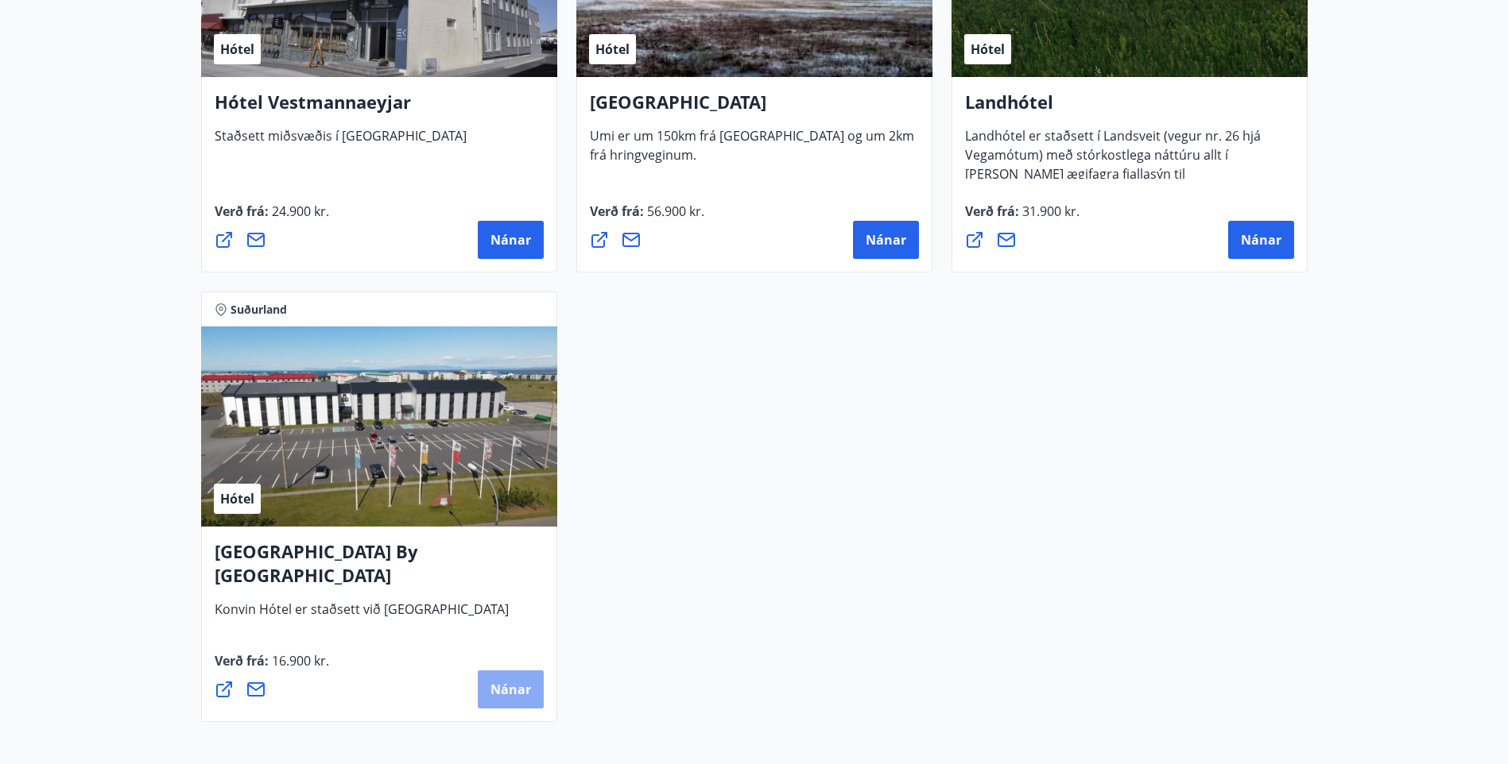
click at [502, 684] on span "Nánar" at bounding box center [510, 689] width 41 height 17
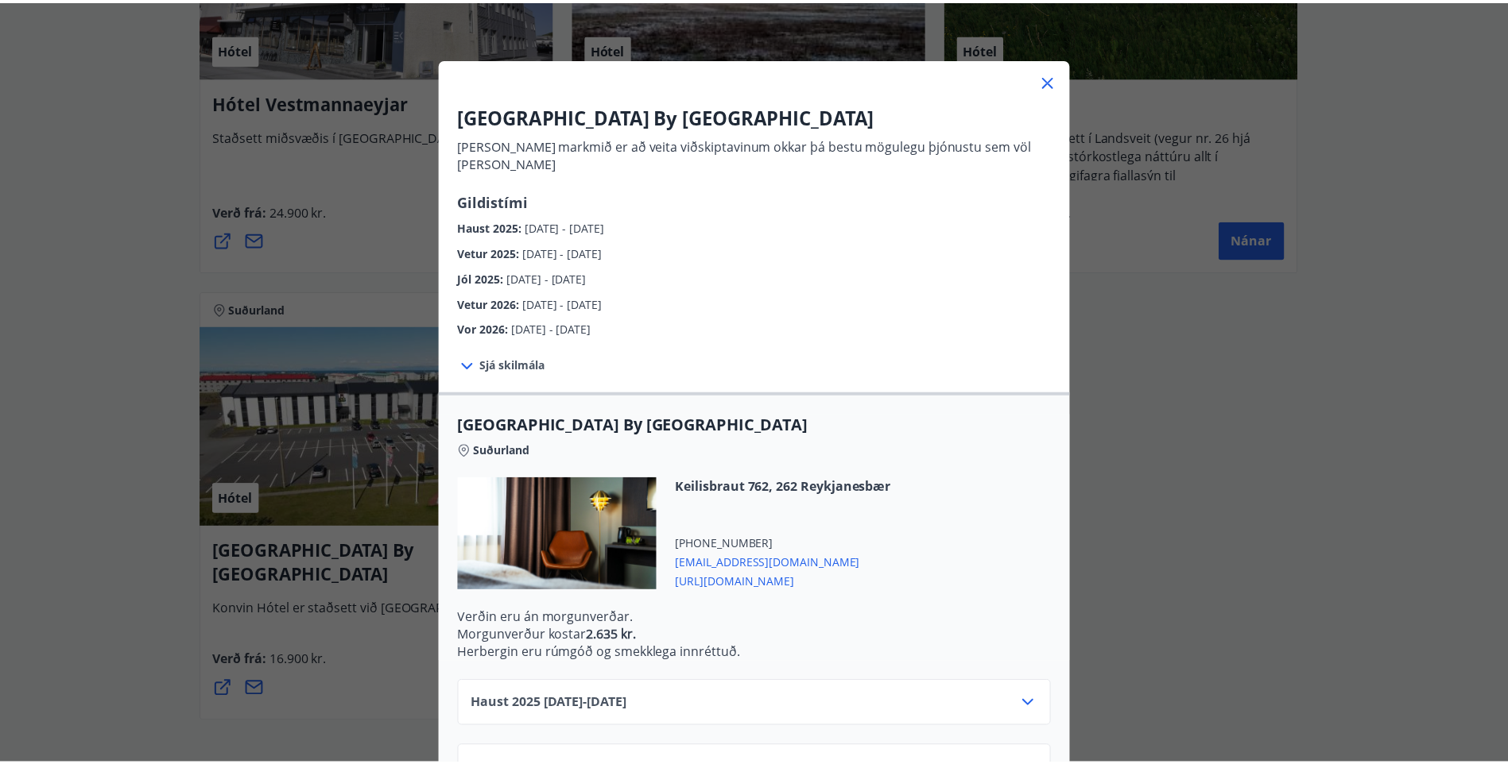
scroll to position [36, 0]
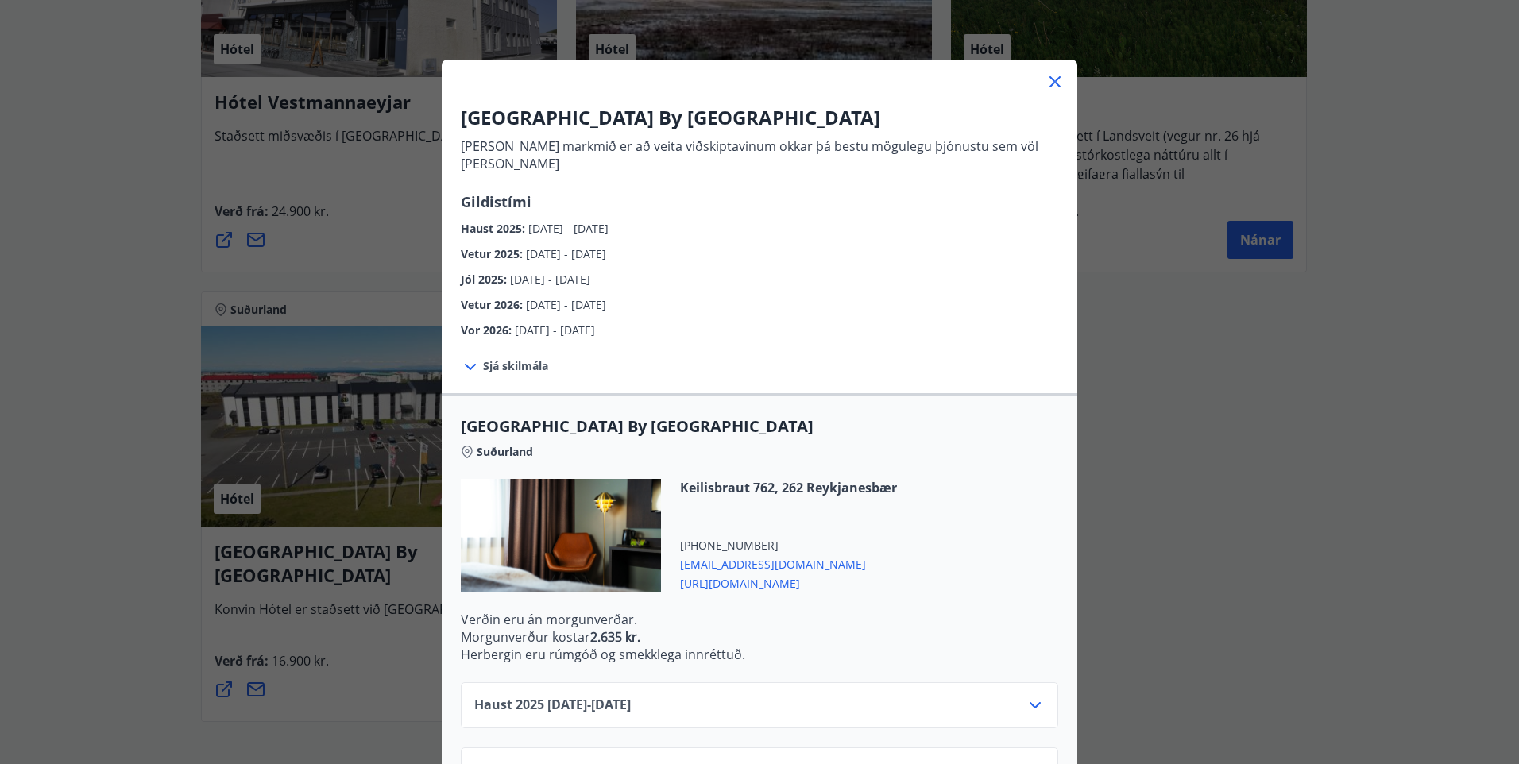
click at [711, 554] on span "[EMAIL_ADDRESS][DOMAIN_NAME]" at bounding box center [788, 563] width 217 height 19
click at [1046, 75] on icon at bounding box center [1055, 81] width 19 height 19
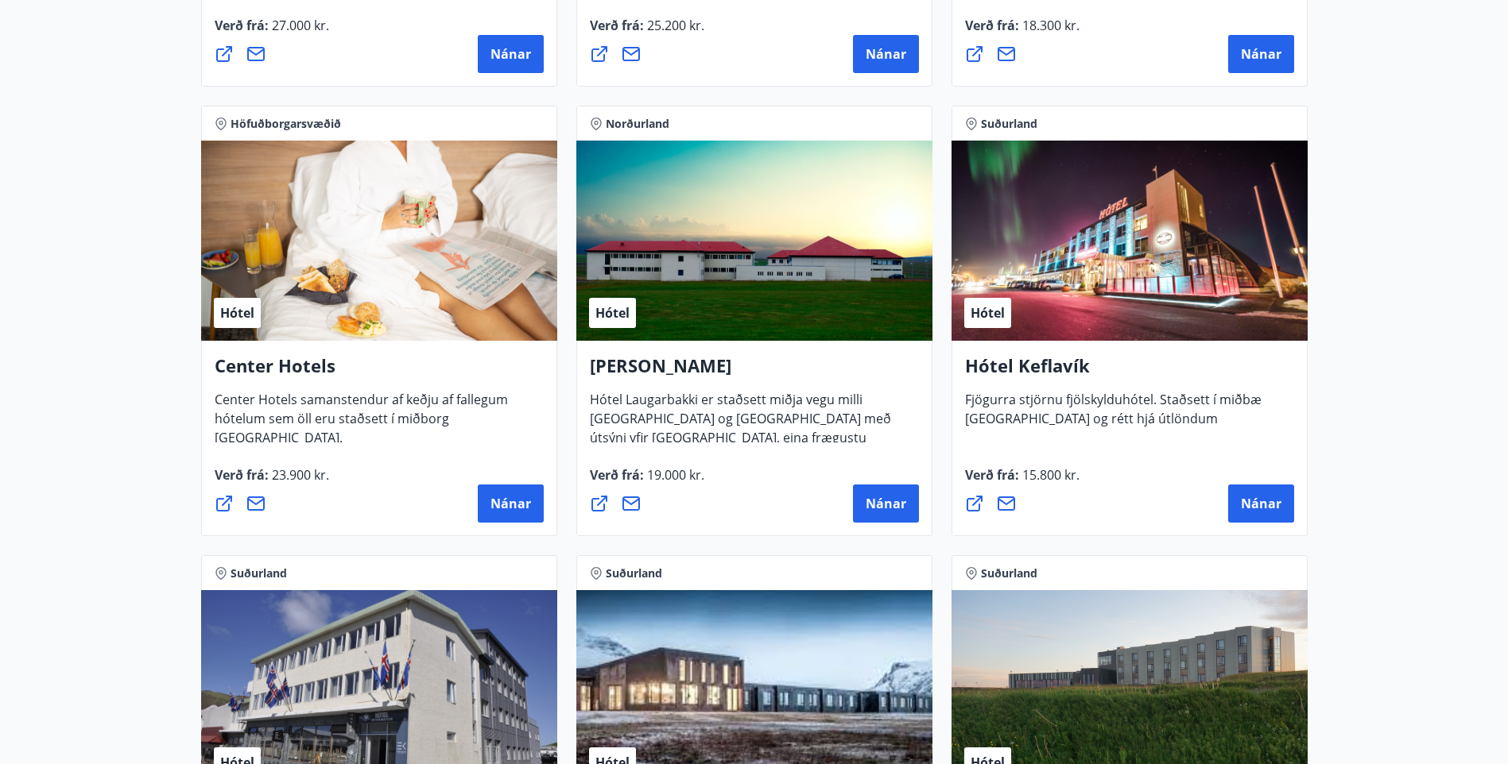
scroll to position [2863, 0]
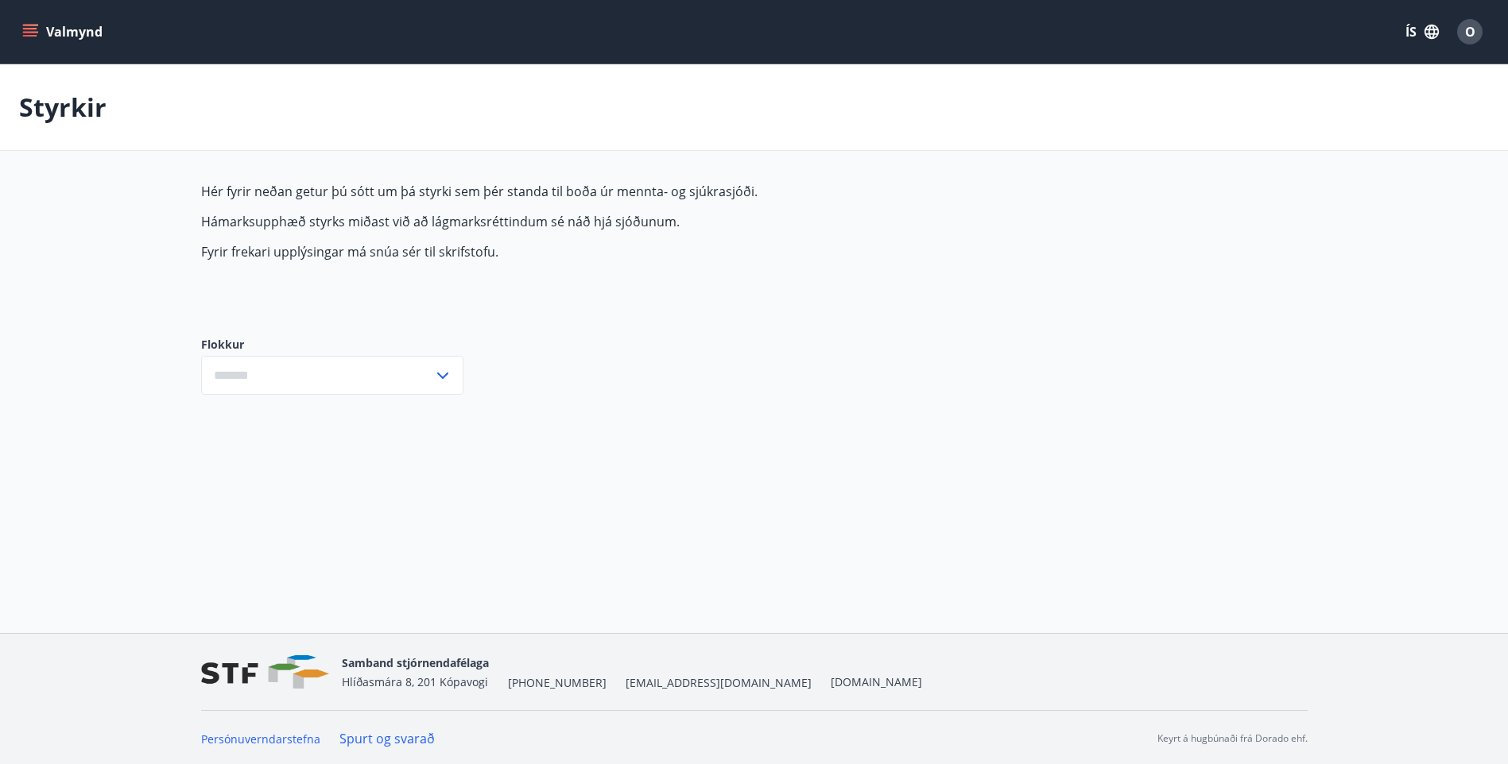
type input "***"
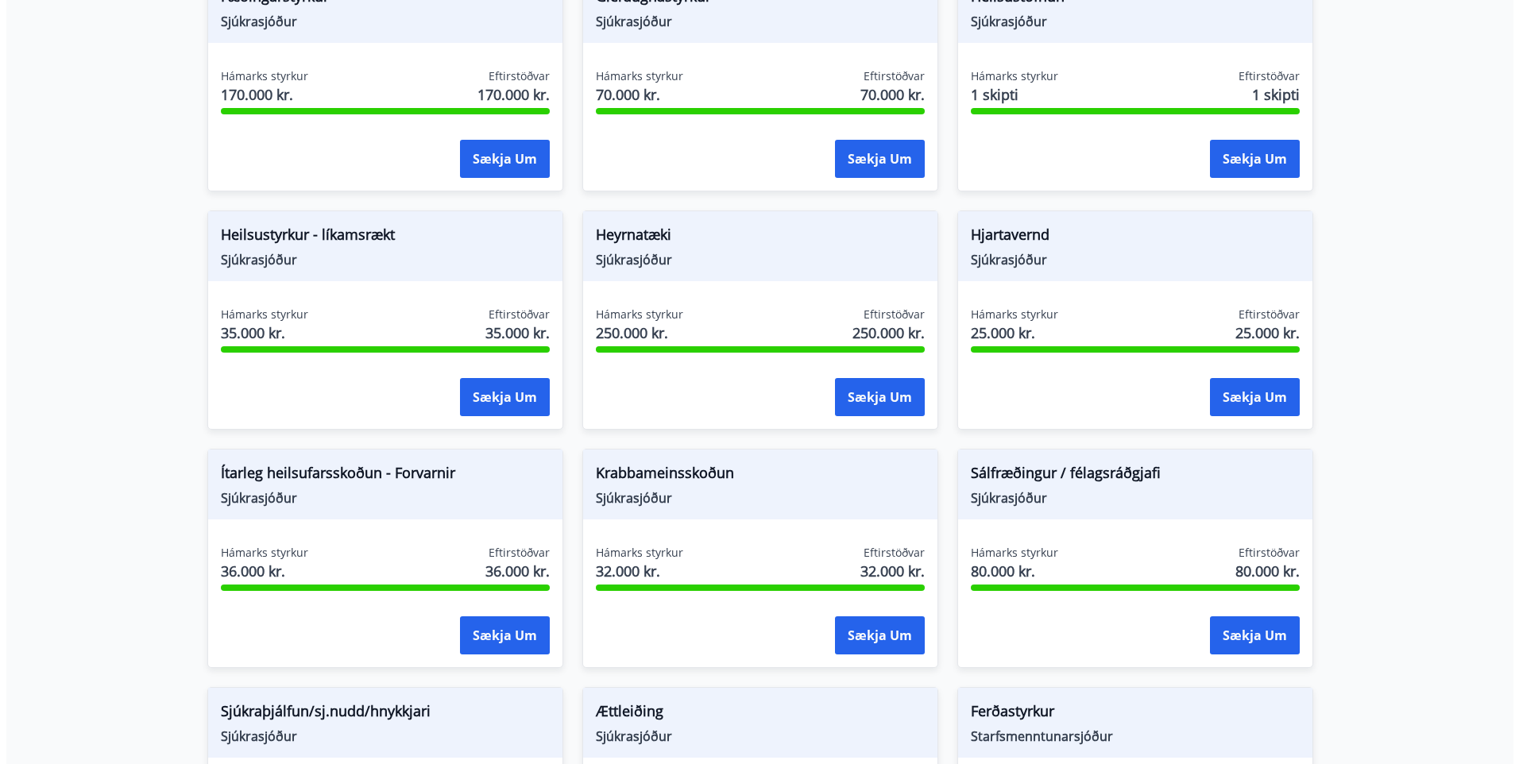
scroll to position [663, 0]
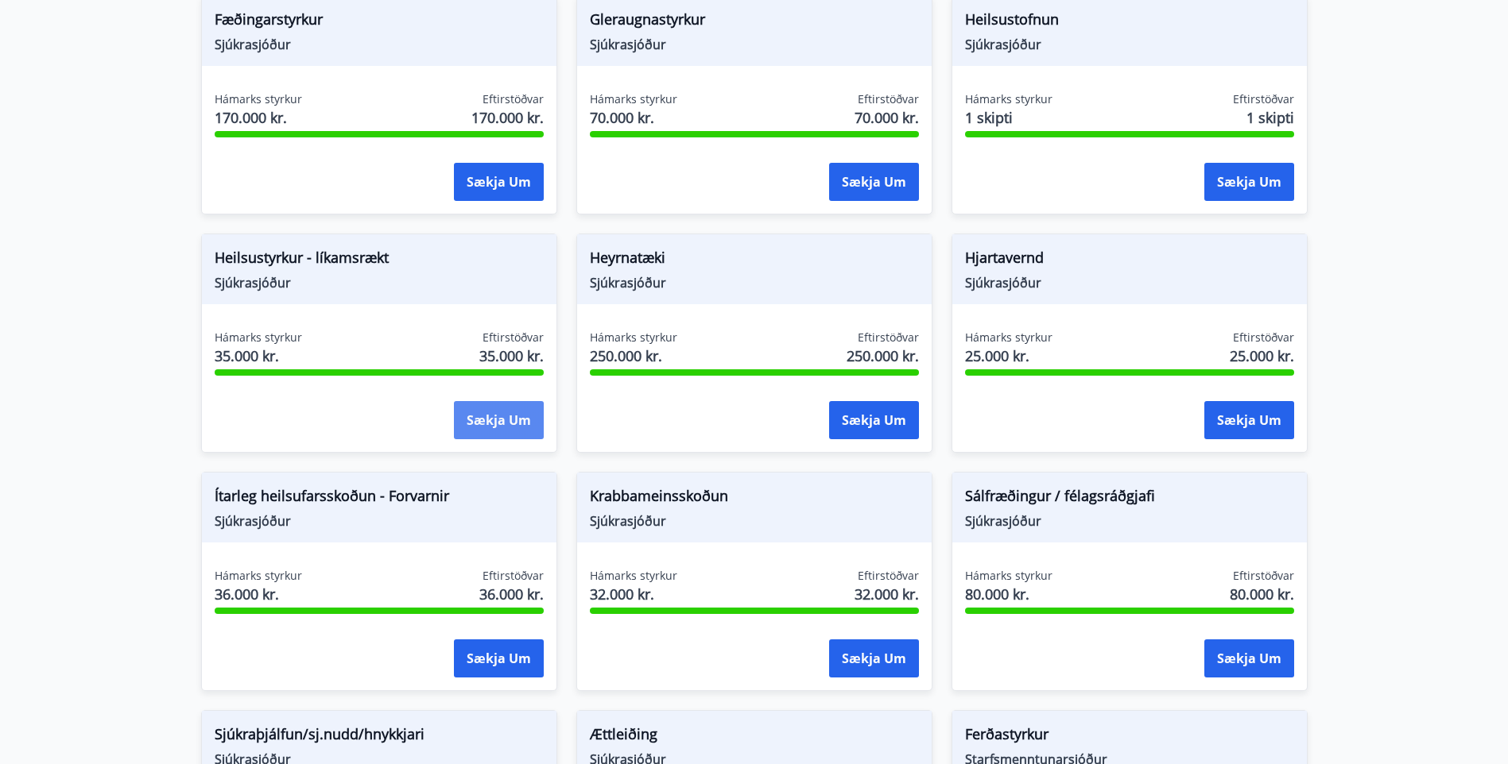
click at [494, 420] on button "Sækja um" at bounding box center [499, 420] width 90 height 38
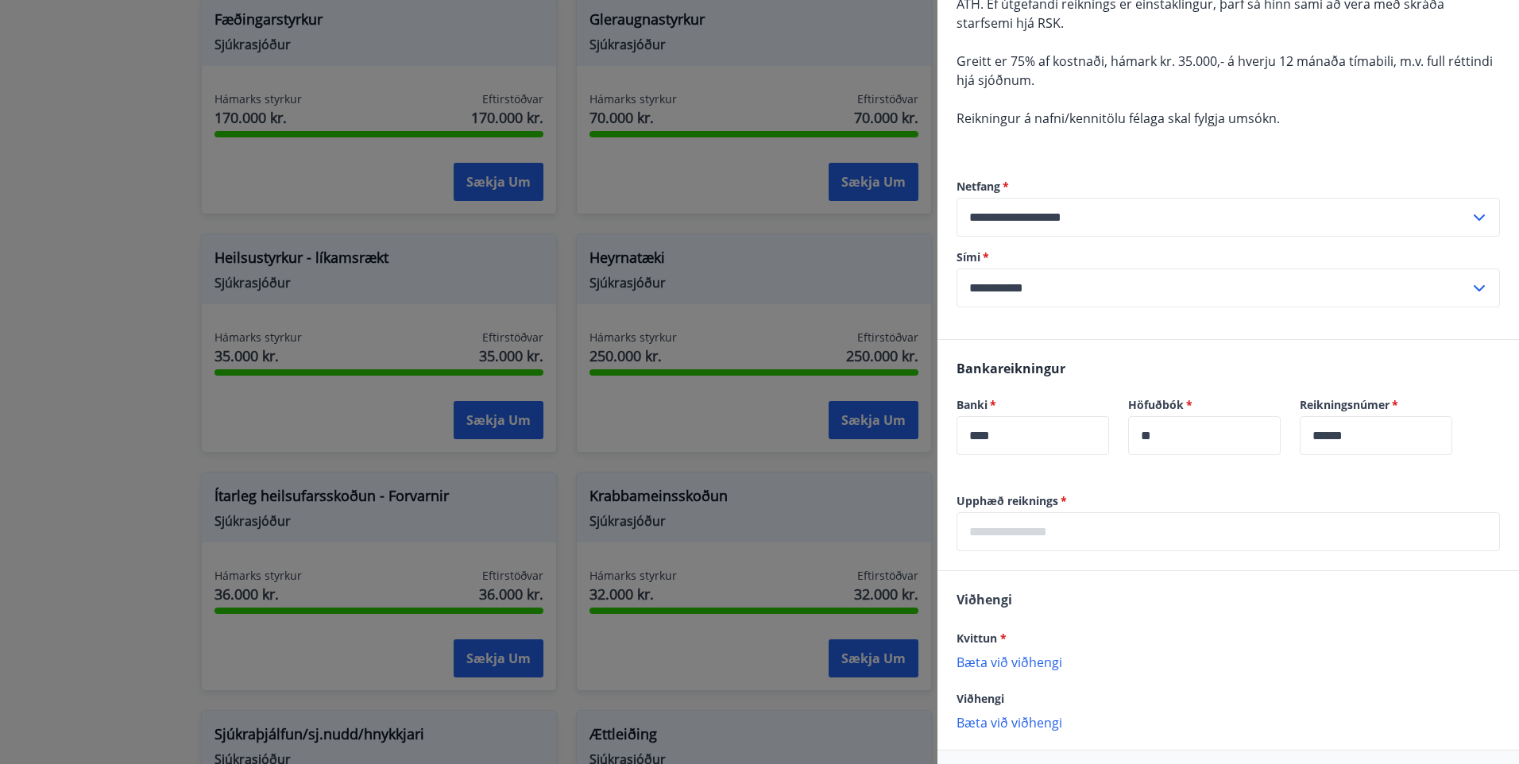
scroll to position [238, 0]
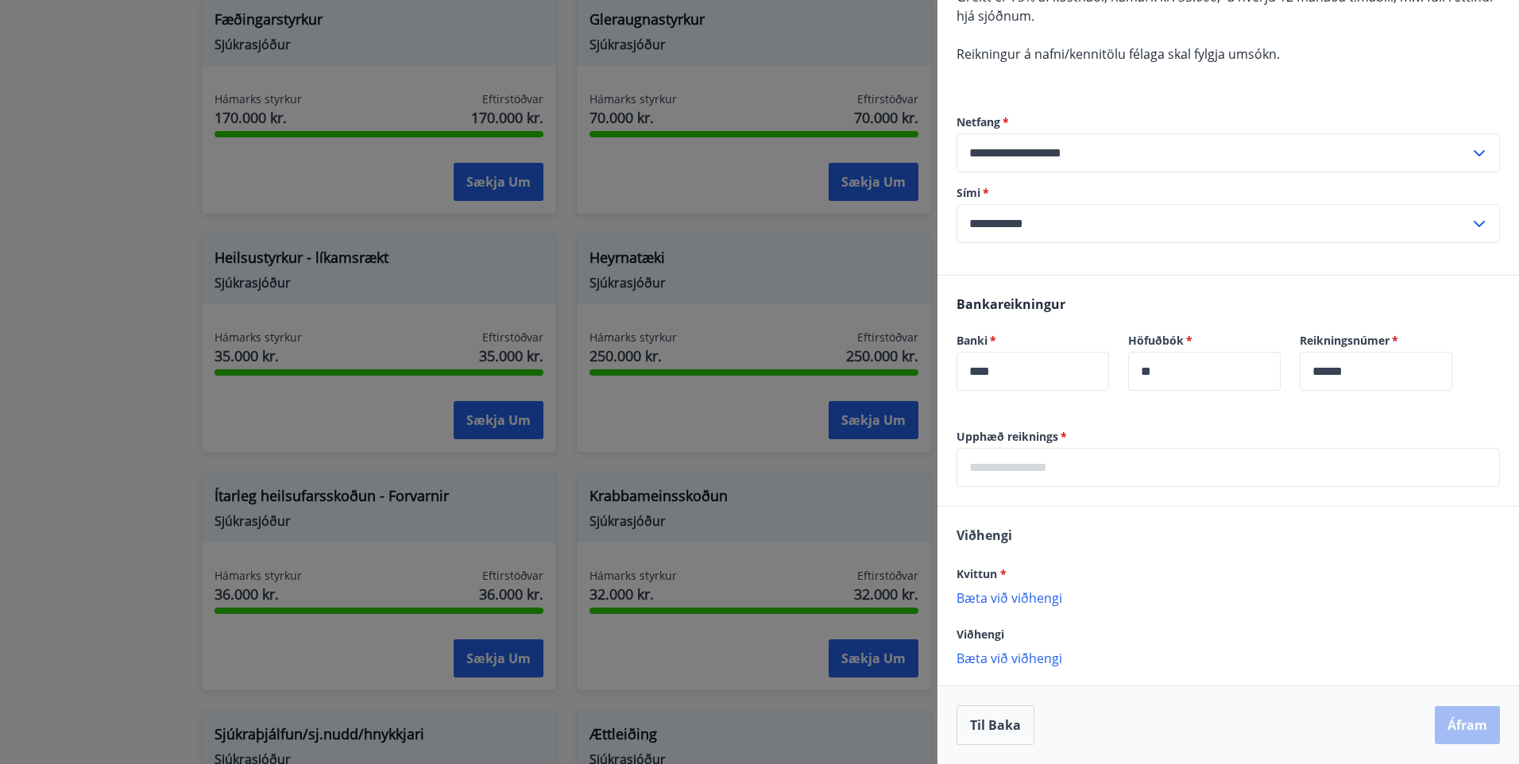
click at [1102, 463] on input "text" at bounding box center [1229, 467] width 544 height 39
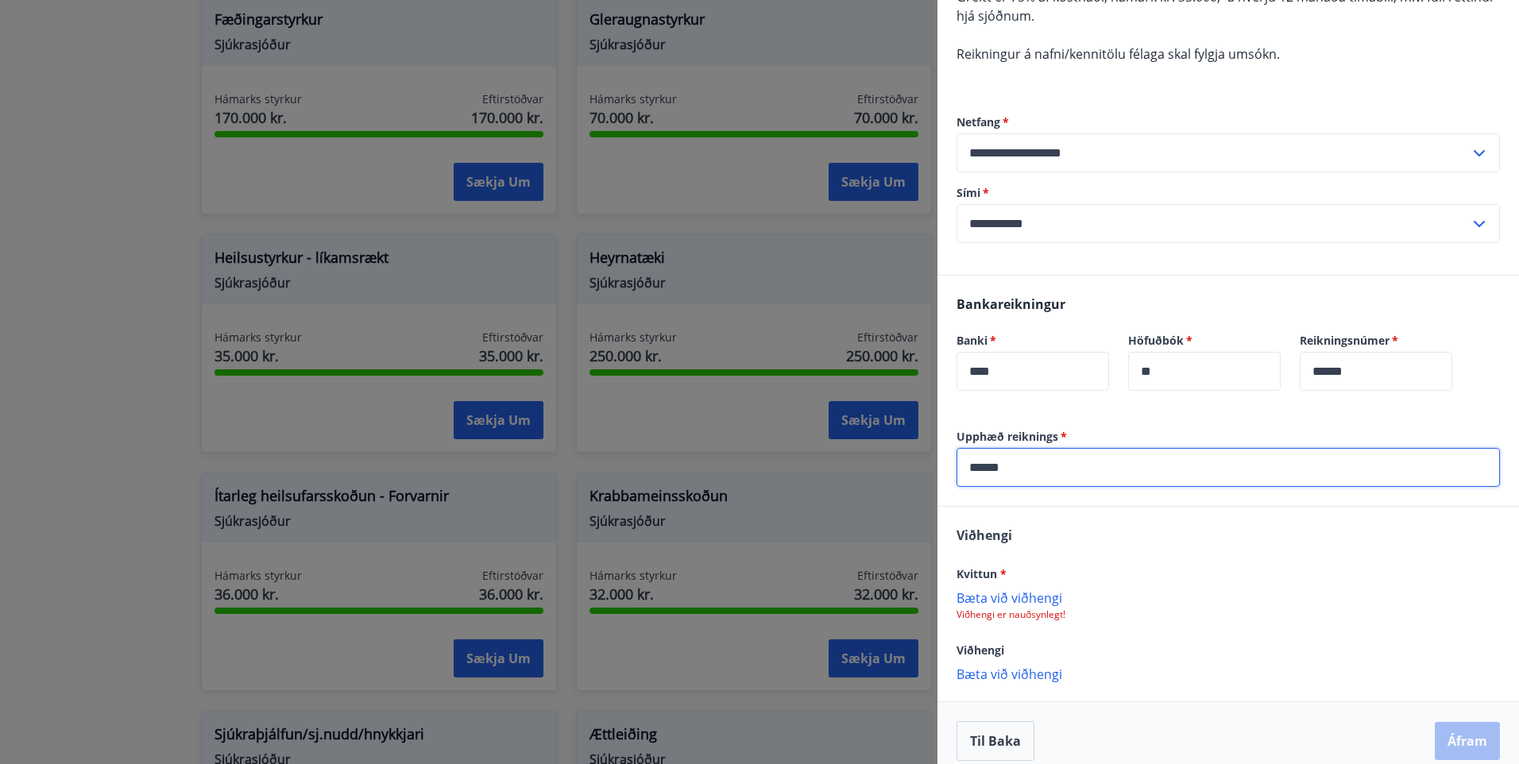
type input "******"
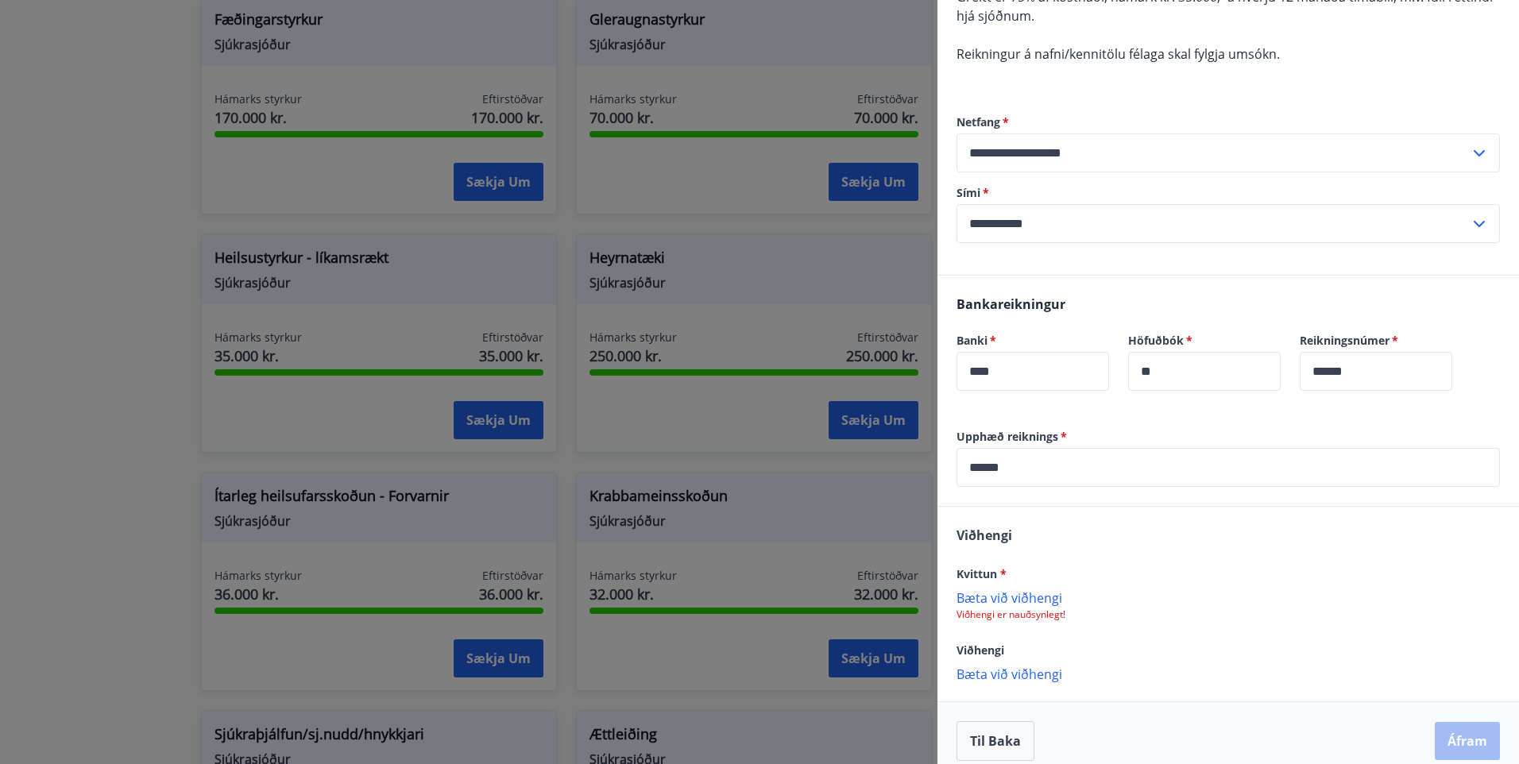
click at [1006, 605] on p "Bæta við viðhengi" at bounding box center [1229, 598] width 544 height 16
click at [1009, 600] on p "vottord (3).pdf" at bounding box center [1007, 606] width 87 height 19
click at [1009, 606] on p "vottord (3).pdf" at bounding box center [1007, 606] width 87 height 19
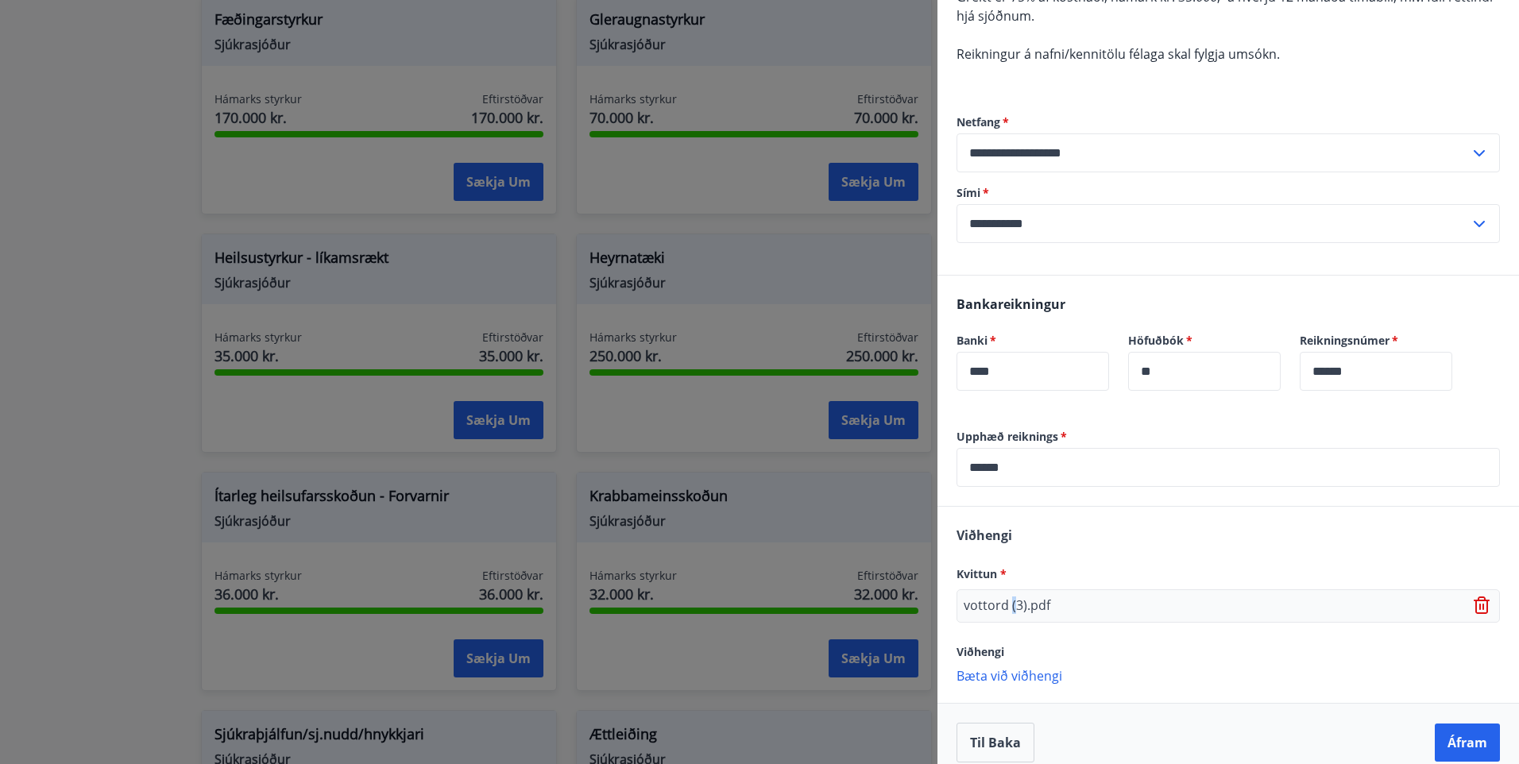
click at [1474, 609] on icon at bounding box center [1483, 606] width 19 height 19
